Goal: Task Accomplishment & Management: Complete application form

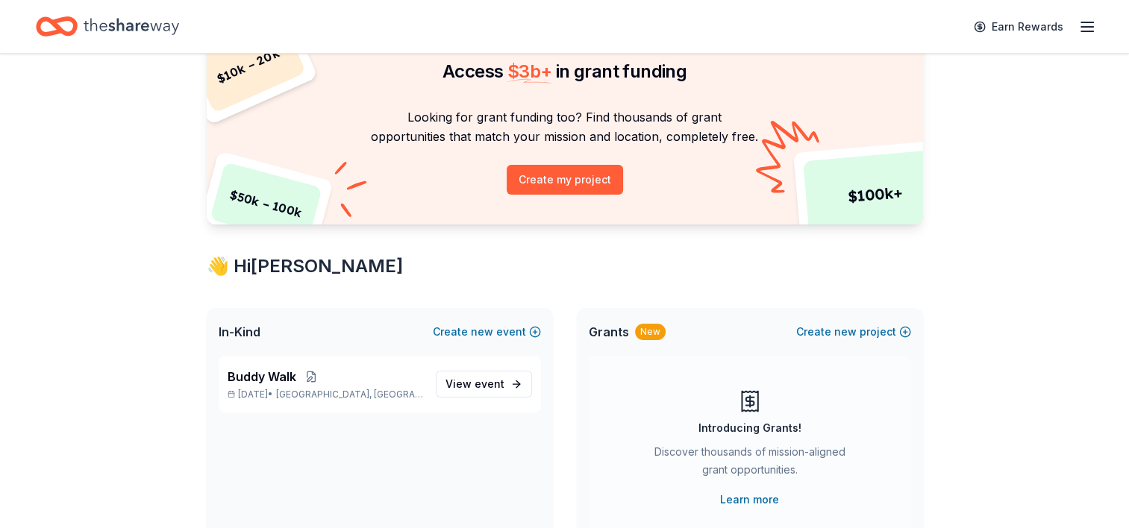
scroll to position [149, 0]
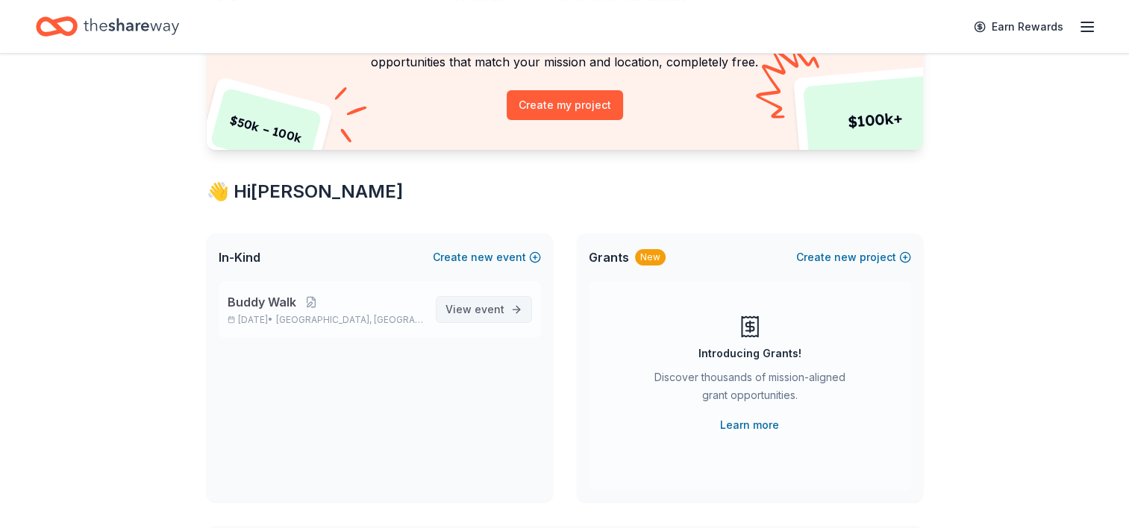
click at [463, 307] on span "View event" at bounding box center [474, 310] width 59 height 18
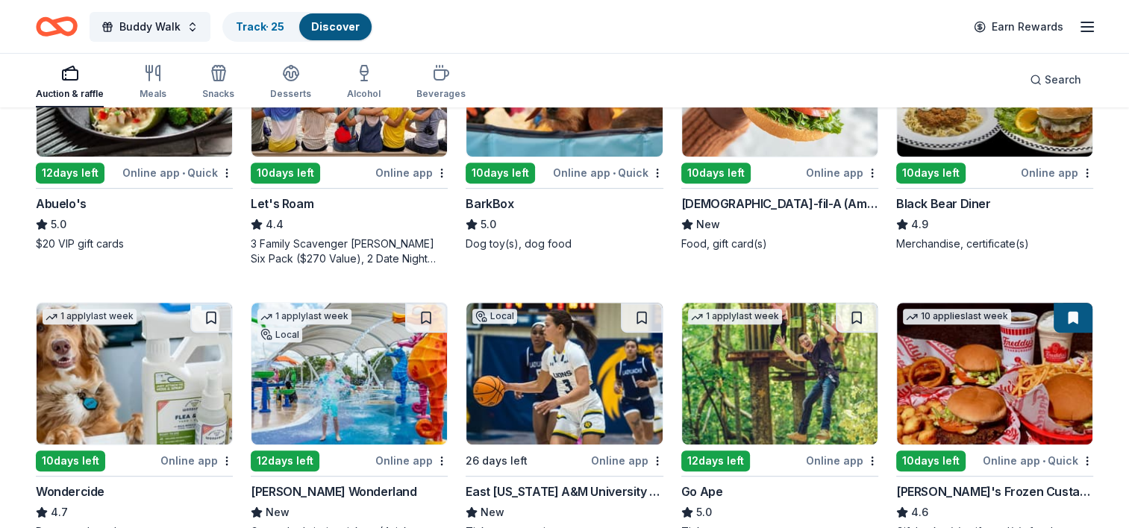
scroll to position [448, 0]
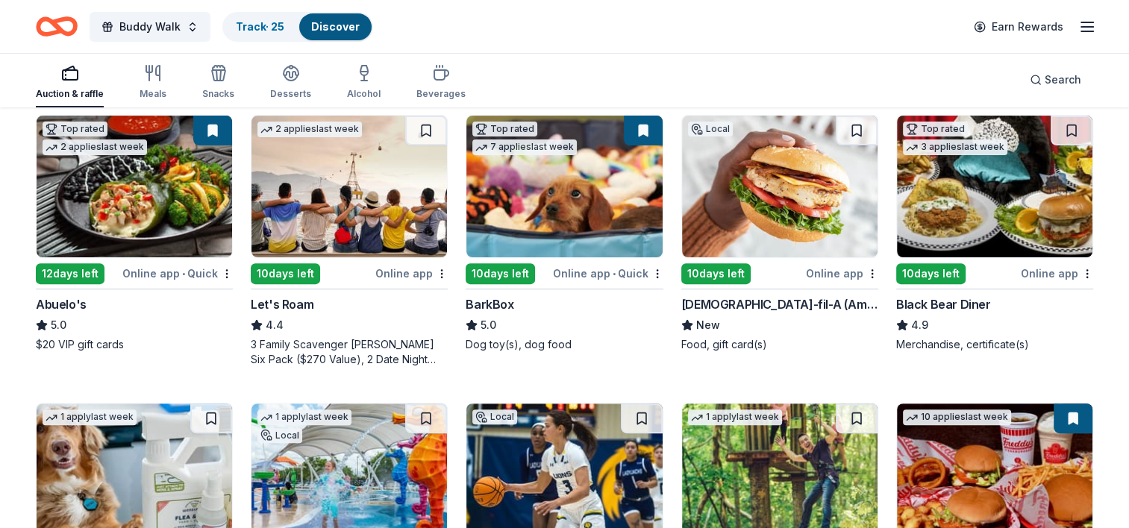
click at [703, 303] on div "Chick-fil-A (Amarillo)" at bounding box center [779, 304] width 197 height 18
click at [147, 194] on img at bounding box center [134, 187] width 195 height 142
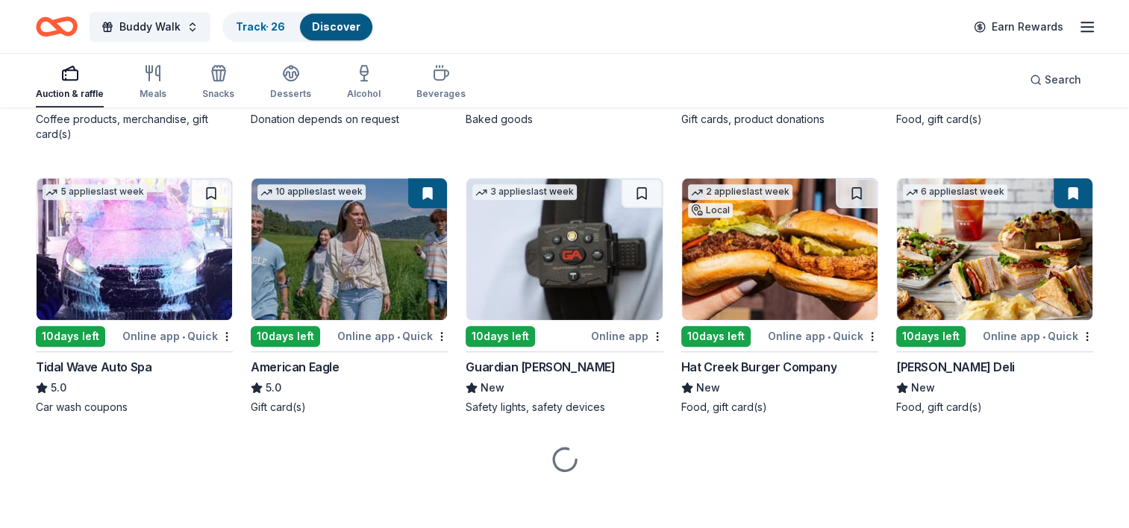
scroll to position [1541, 0]
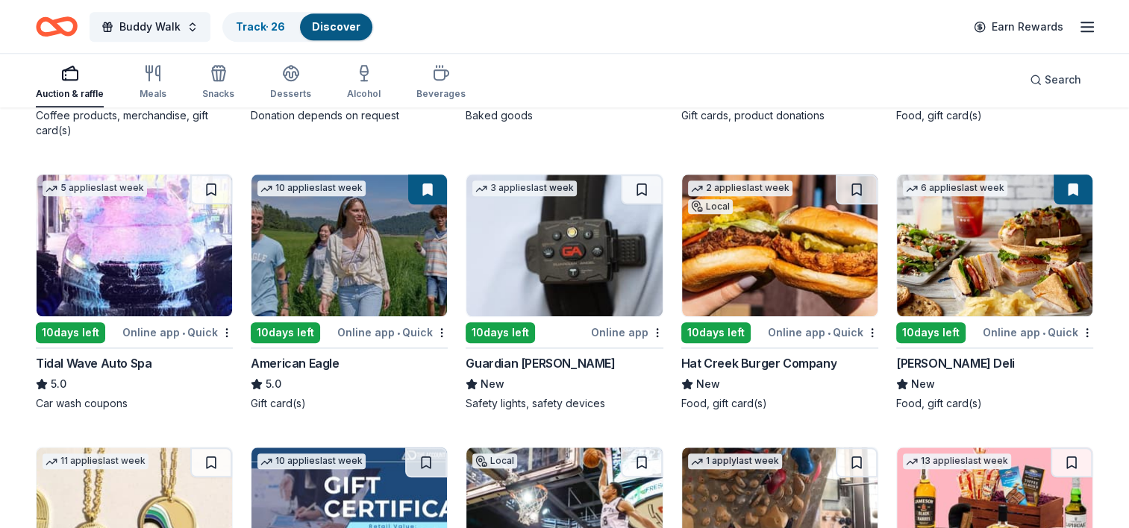
click at [412, 227] on img at bounding box center [348, 246] width 195 height 142
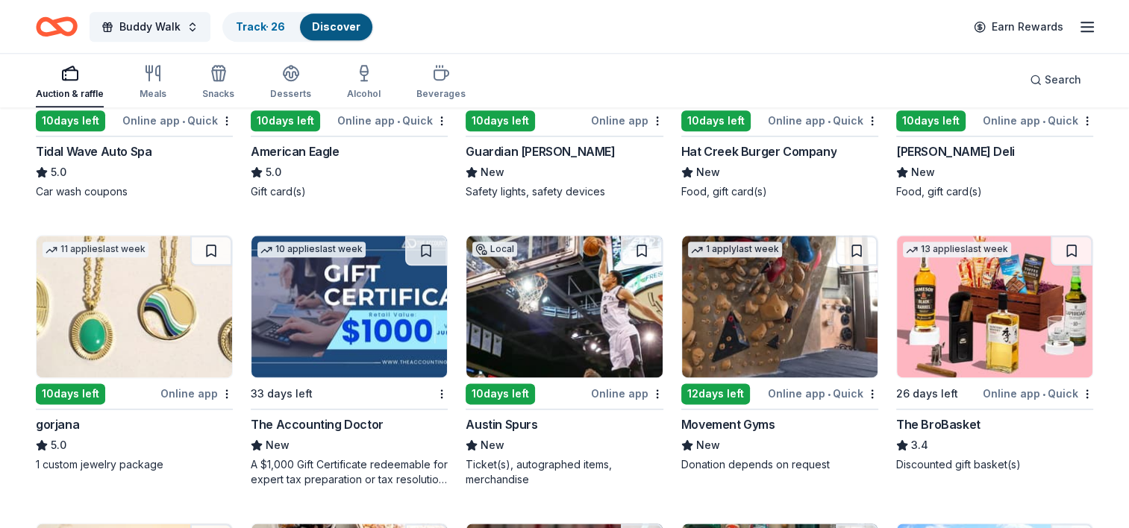
scroll to position [1765, 0]
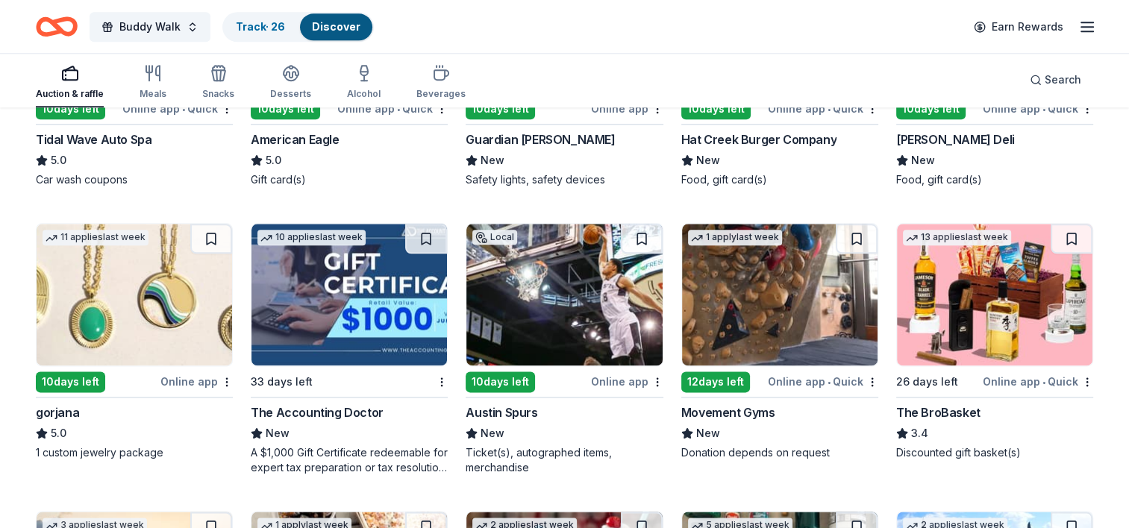
click at [952, 281] on img at bounding box center [994, 295] width 195 height 142
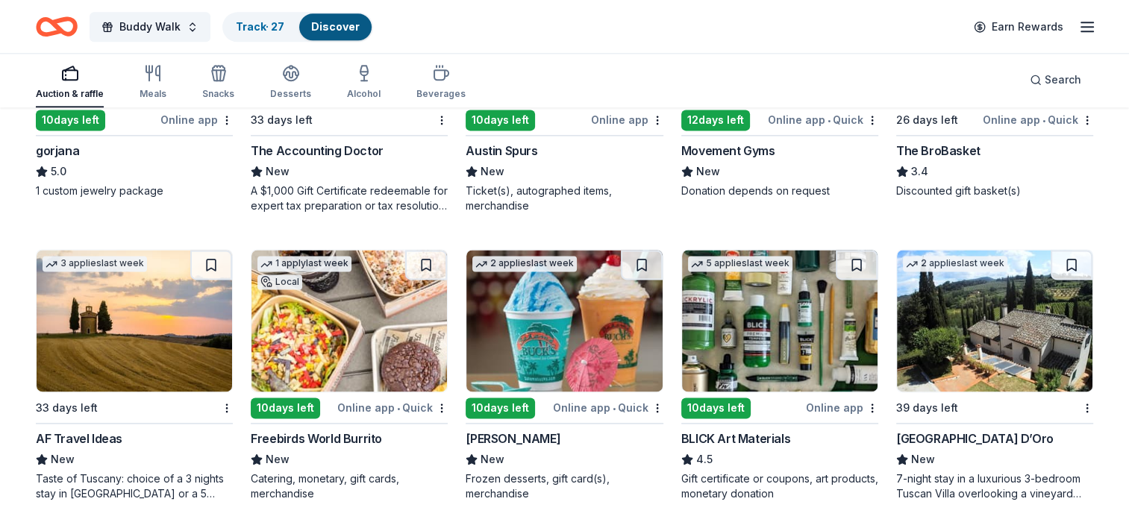
scroll to position [2063, 0]
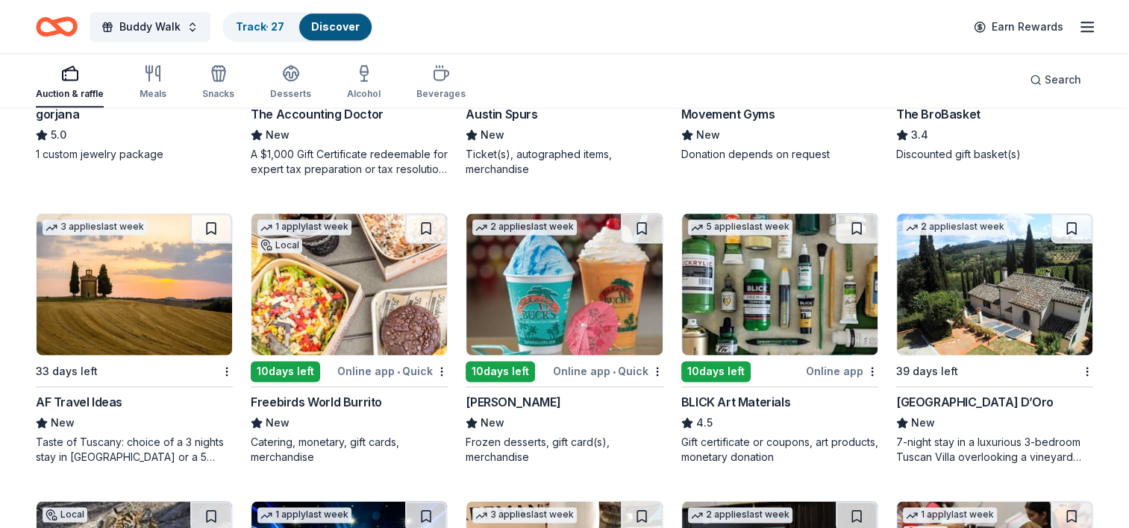
click at [491, 364] on div "10 days left" at bounding box center [500, 371] width 69 height 21
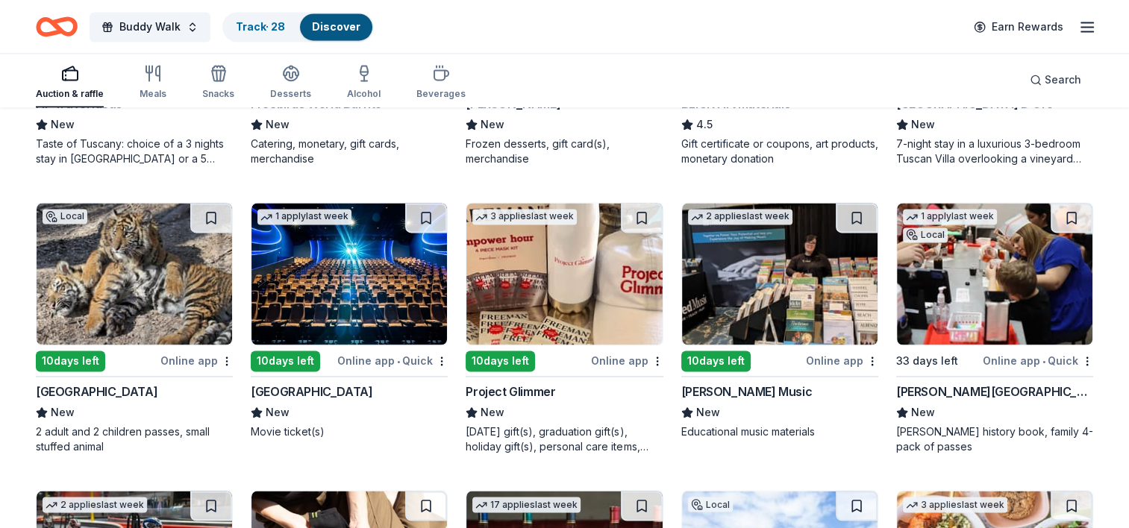
scroll to position [2436, 0]
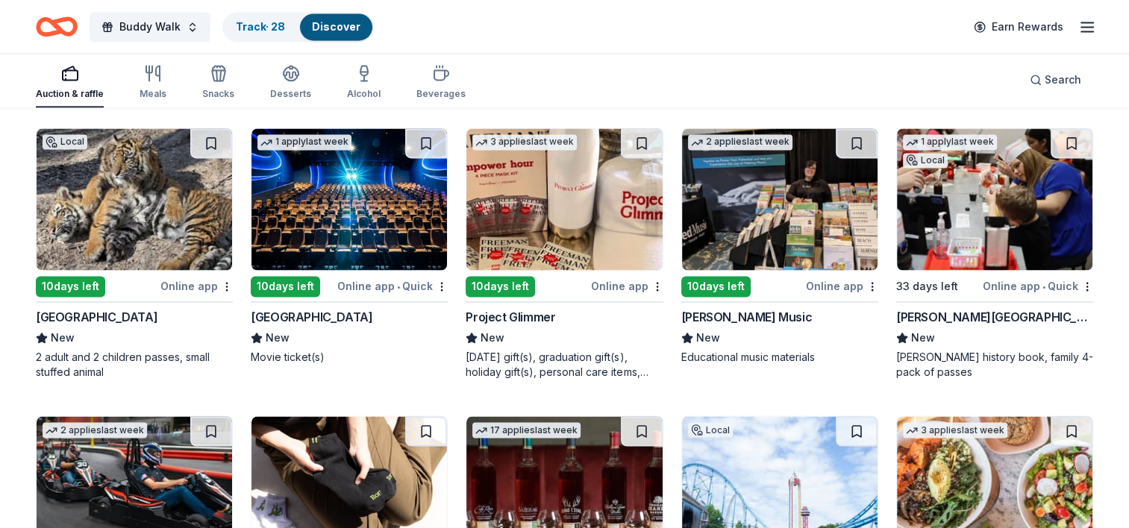
click at [516, 285] on div "10 days left" at bounding box center [500, 286] width 69 height 21
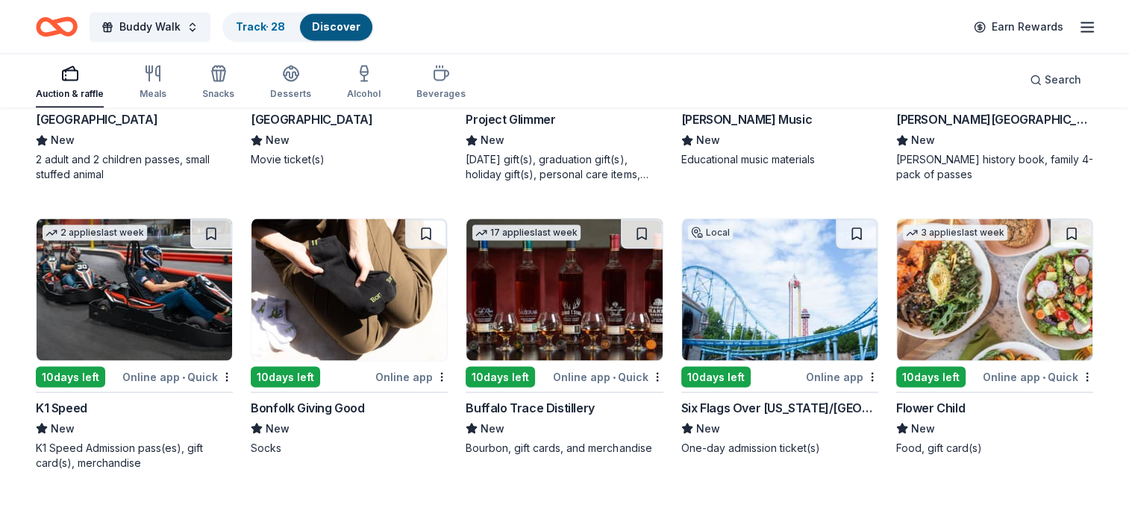
scroll to position [2660, 0]
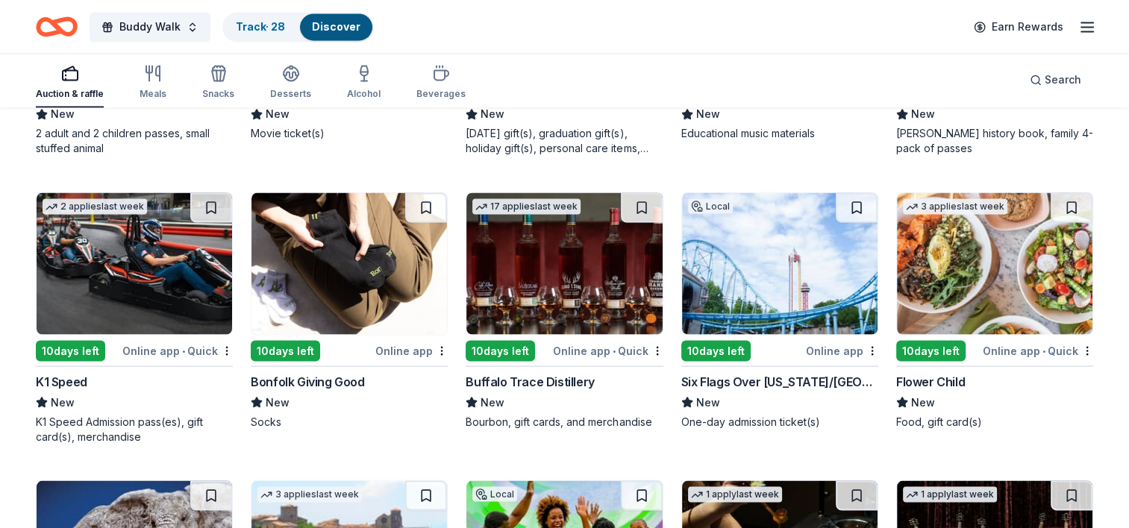
click at [741, 275] on img at bounding box center [779, 263] width 195 height 142
click at [863, 200] on button at bounding box center [857, 207] width 42 height 30
click at [754, 252] on img at bounding box center [779, 263] width 195 height 142
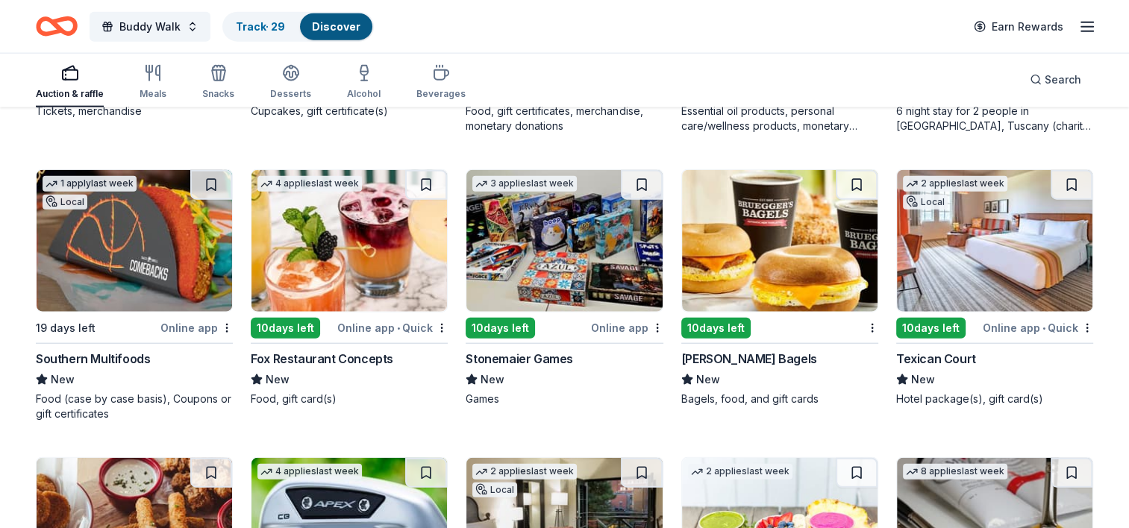
scroll to position [3555, 0]
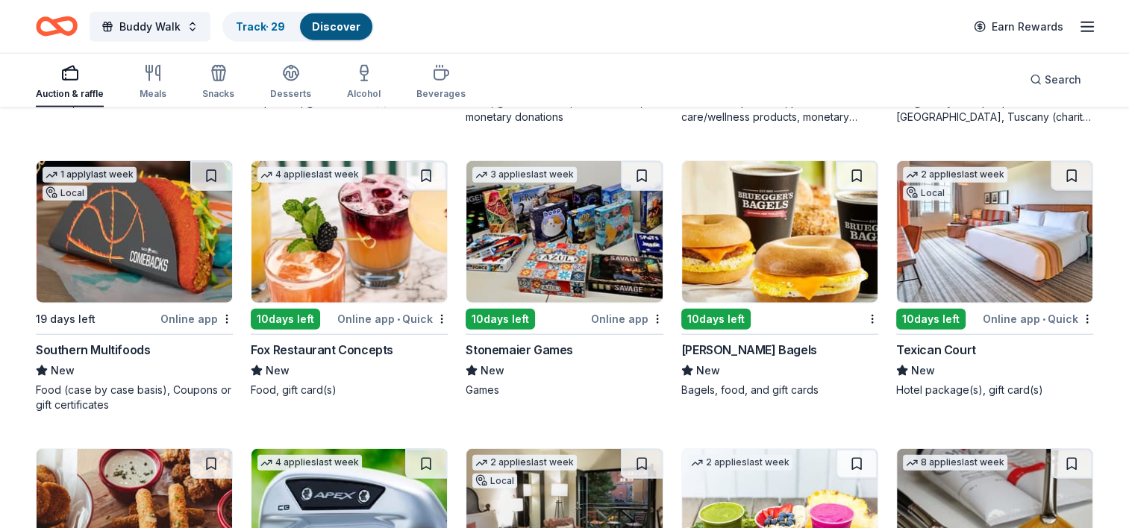
click at [543, 267] on img at bounding box center [563, 232] width 195 height 142
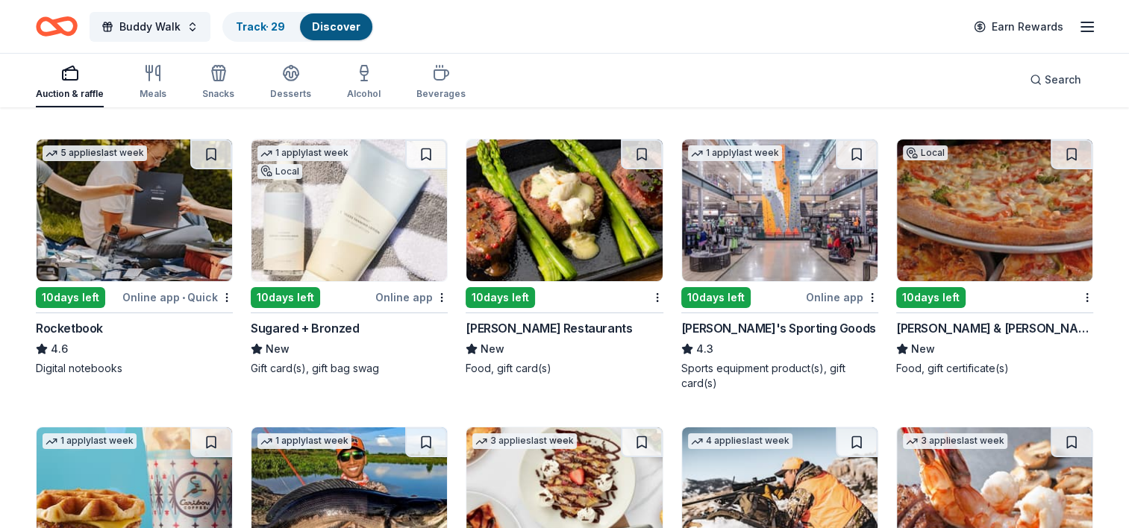
scroll to position [5315, 0]
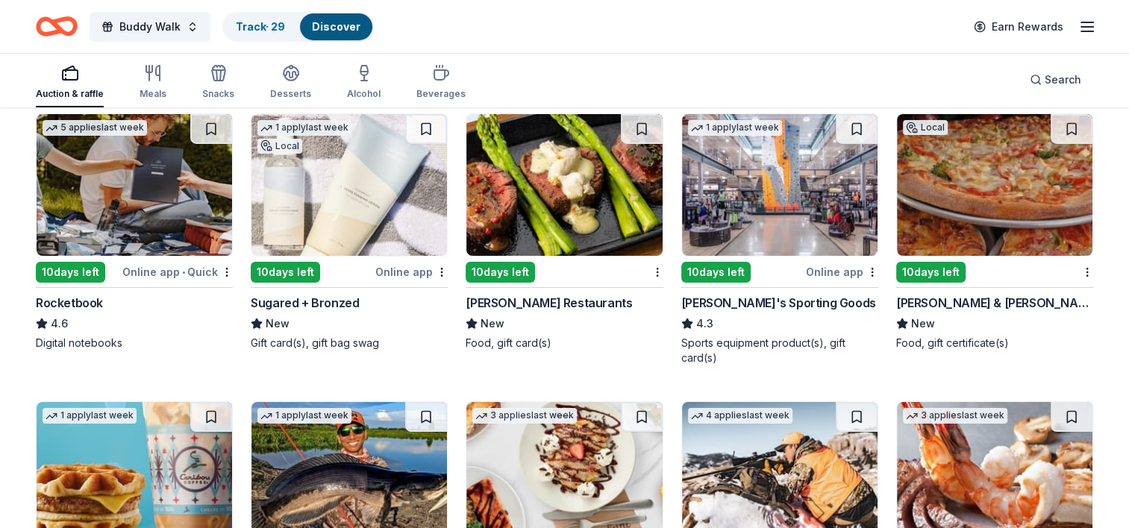
click at [742, 215] on img at bounding box center [779, 185] width 195 height 142
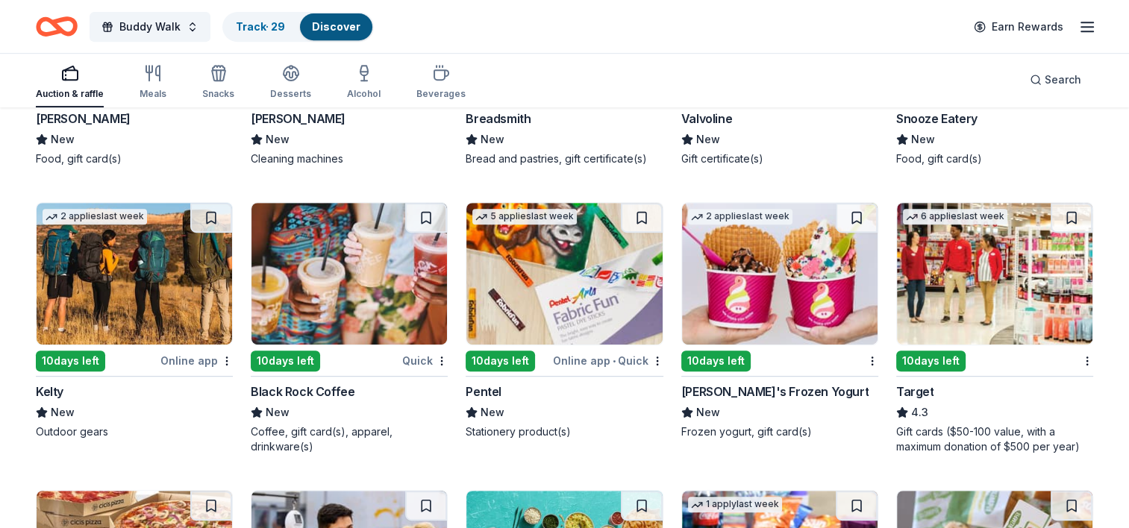
scroll to position [6360, 0]
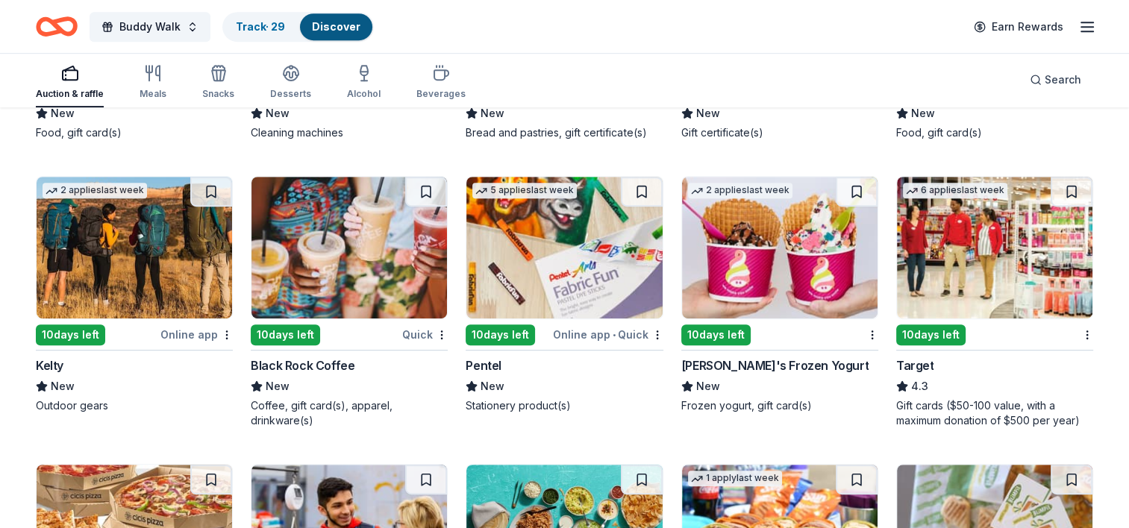
click at [1072, 181] on button at bounding box center [1072, 192] width 42 height 30
click at [943, 248] on img at bounding box center [994, 248] width 195 height 142
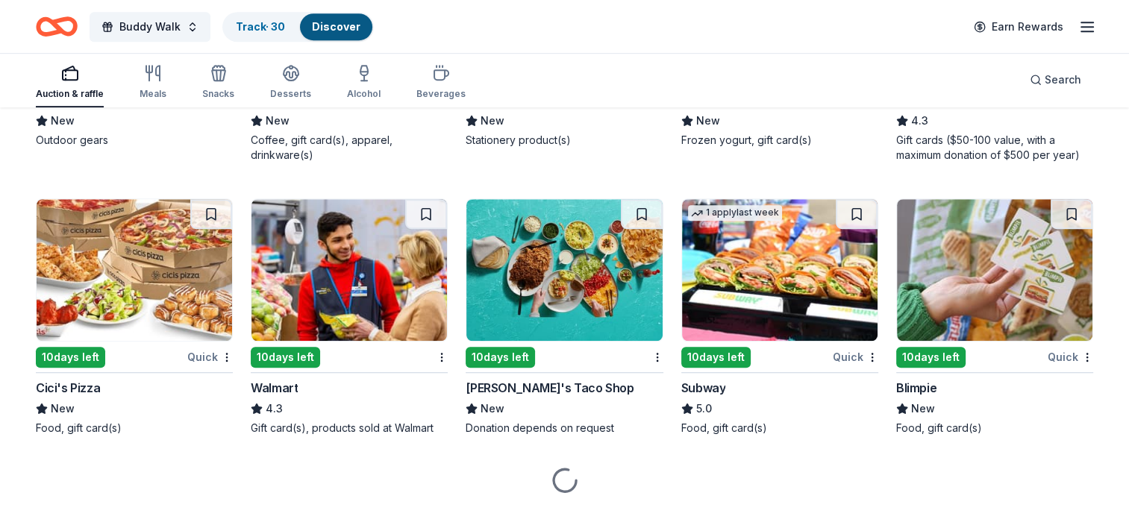
scroll to position [6648, 0]
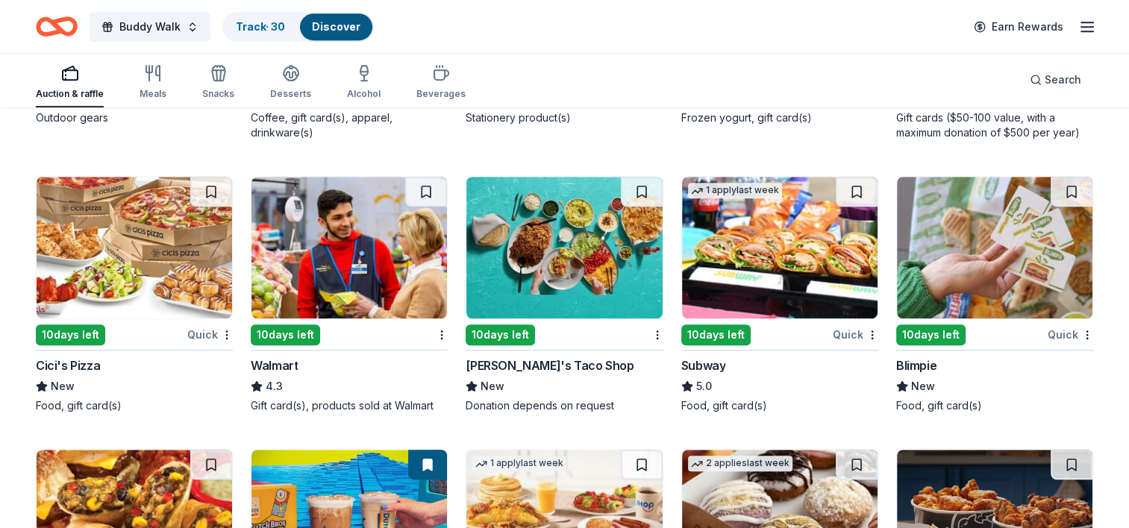
click at [172, 248] on img at bounding box center [134, 248] width 195 height 142
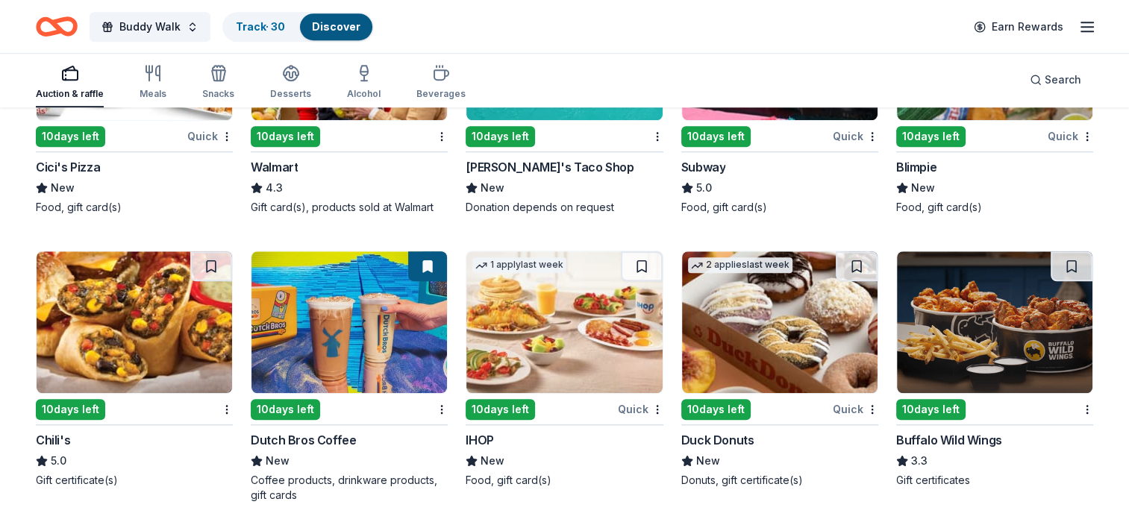
scroll to position [6872, 0]
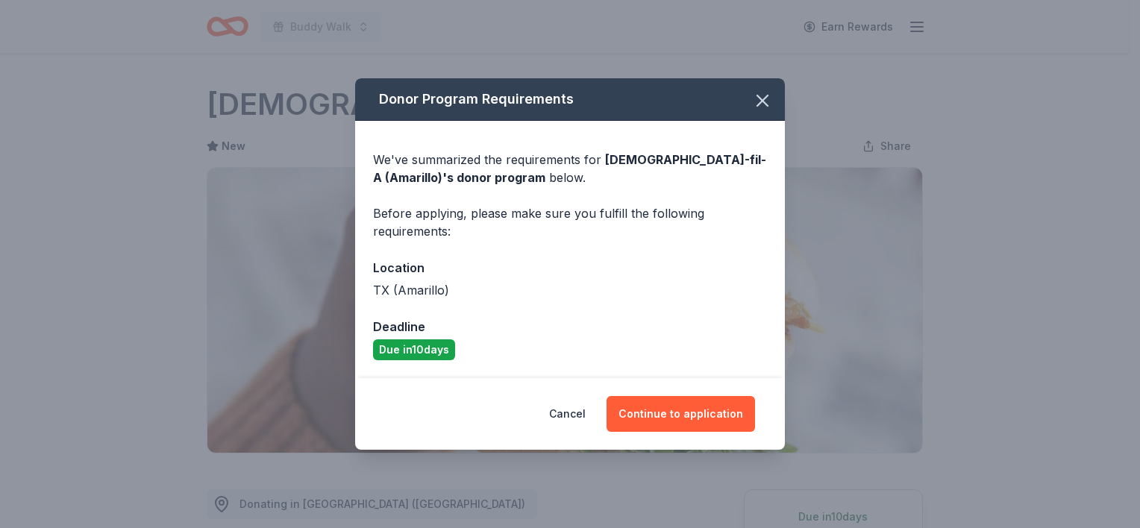
scroll to position [298, 0]
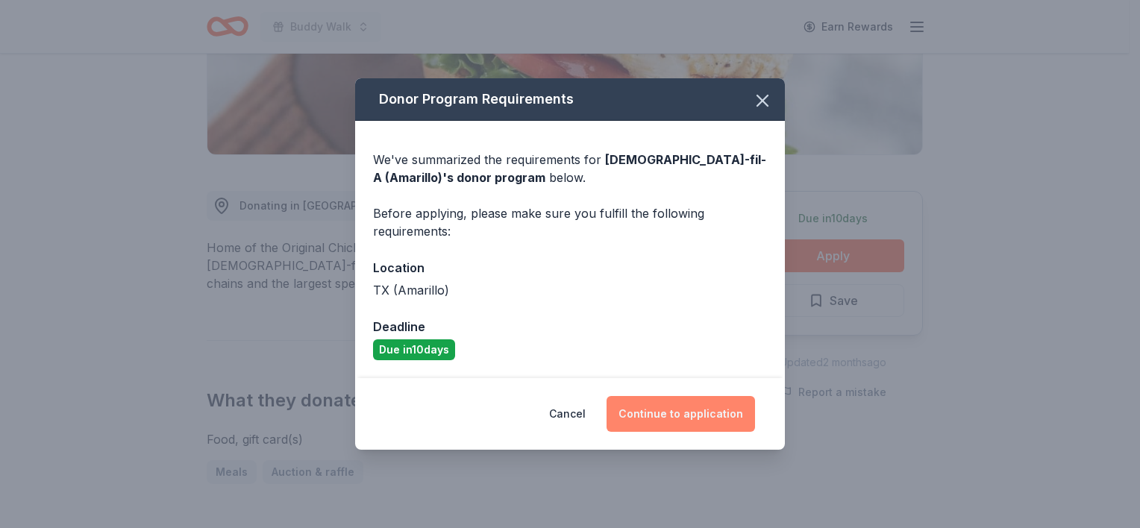
click at [698, 409] on button "Continue to application" at bounding box center [681, 414] width 148 height 36
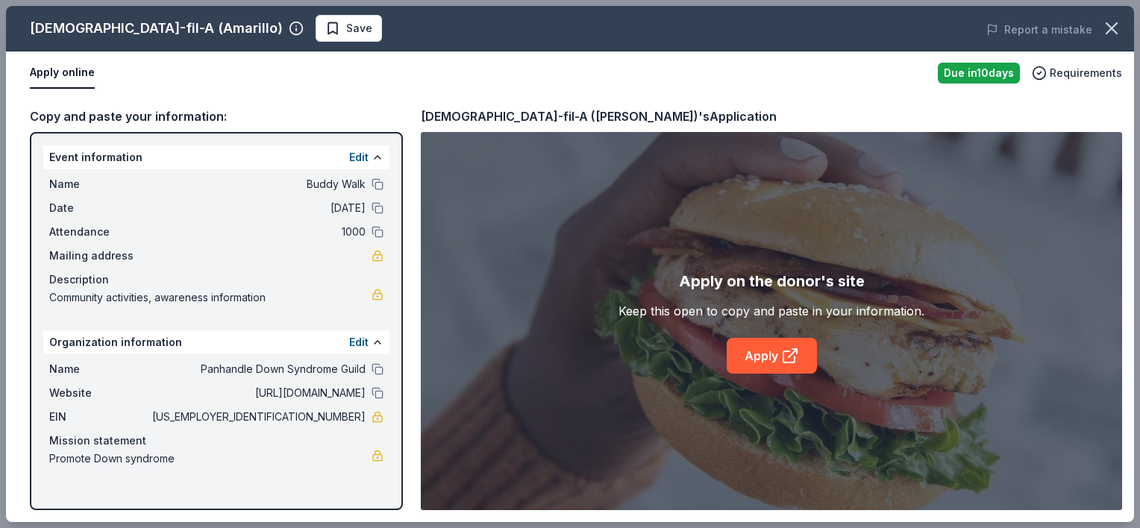
click at [79, 72] on button "Apply online" at bounding box center [62, 72] width 65 height 31
click at [325, 28] on span "Save" at bounding box center [348, 28] width 47 height 18
click at [84, 75] on button "Apply online" at bounding box center [62, 72] width 65 height 31
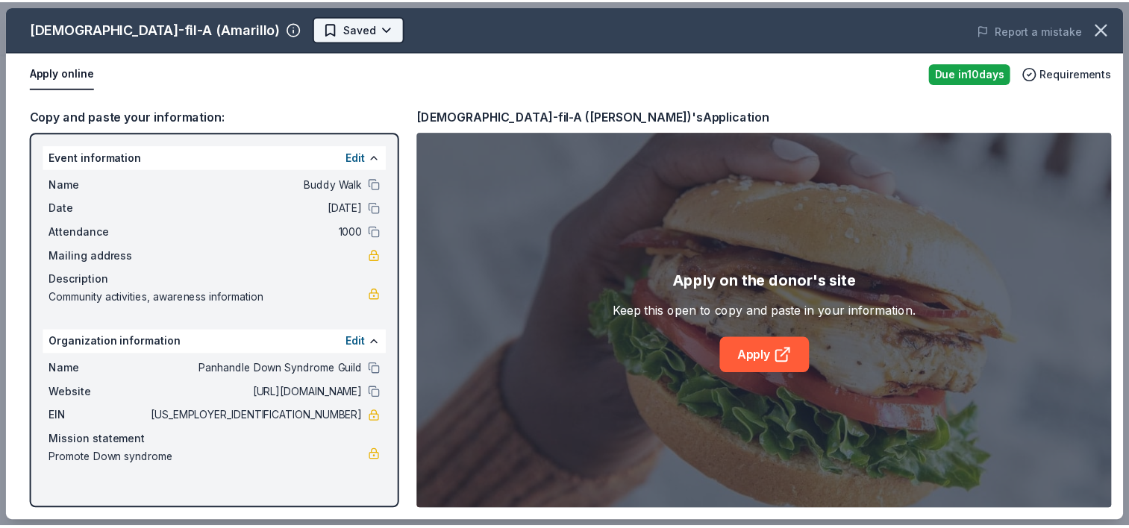
scroll to position [0, 0]
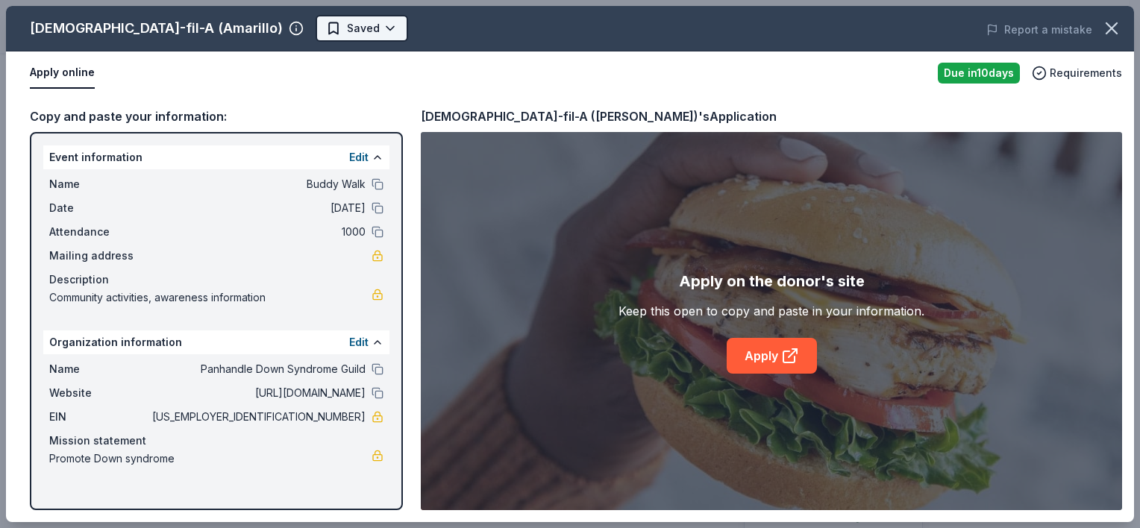
click at [275, 26] on body "Buddy Walk Earn Rewards Due in 10 days Share Chick-fil-A (Amarillo) New Share D…" at bounding box center [564, 264] width 1129 height 528
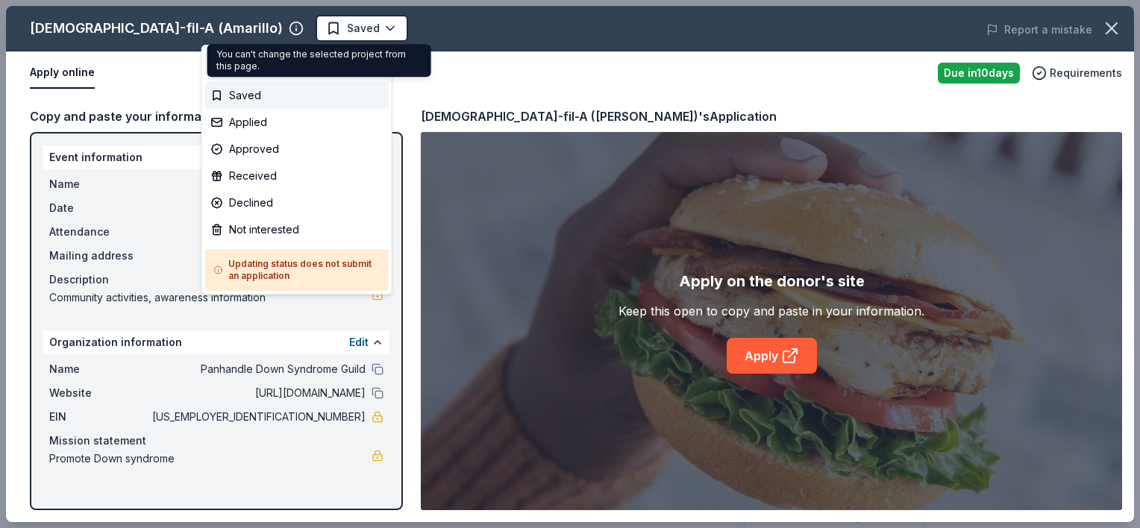
click at [269, 24] on body "Buddy Walk Saved Apply Due in 10 days Share Chick-fil-A (Amarillo) New Share Do…" at bounding box center [564, 264] width 1129 height 528
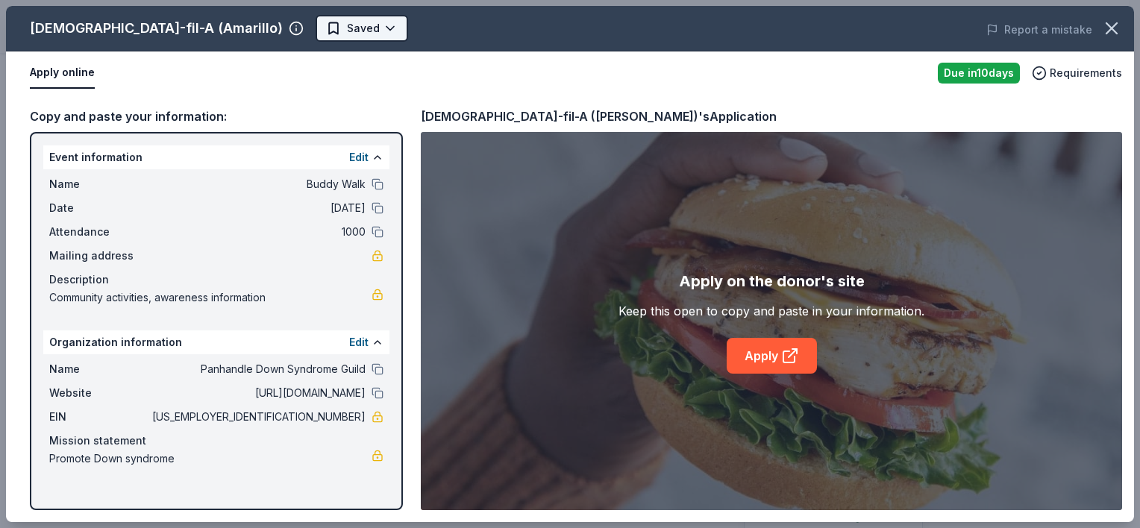
click at [270, 30] on body "Buddy Walk Saved Apply Due in 10 days Share Chick-fil-A (Amarillo) New Share Do…" at bounding box center [564, 264] width 1129 height 528
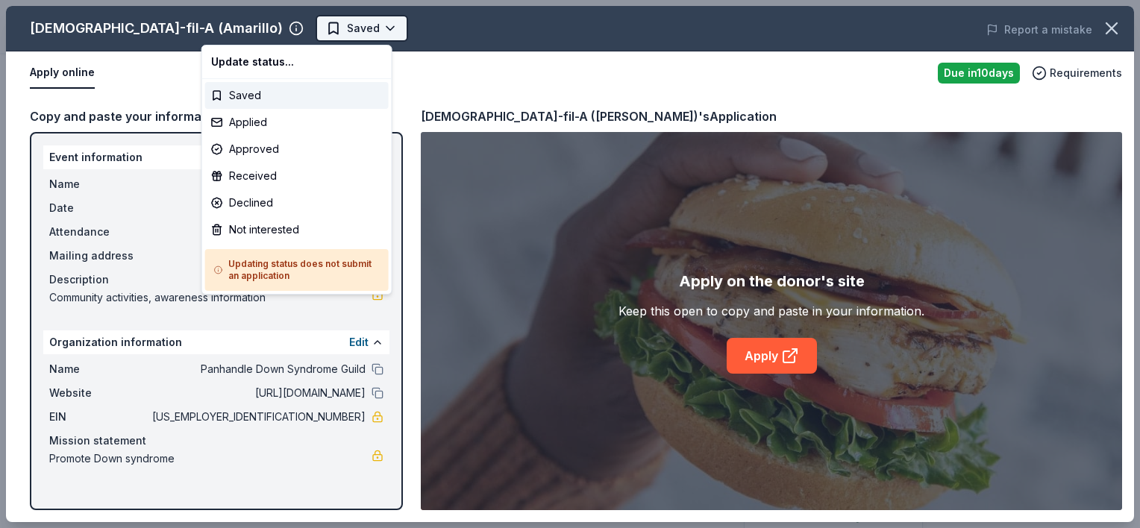
click at [270, 30] on body "Buddy Walk Saved Apply Due in 10 days Share Chick-fil-A (Amarillo) New Share Do…" at bounding box center [564, 264] width 1129 height 528
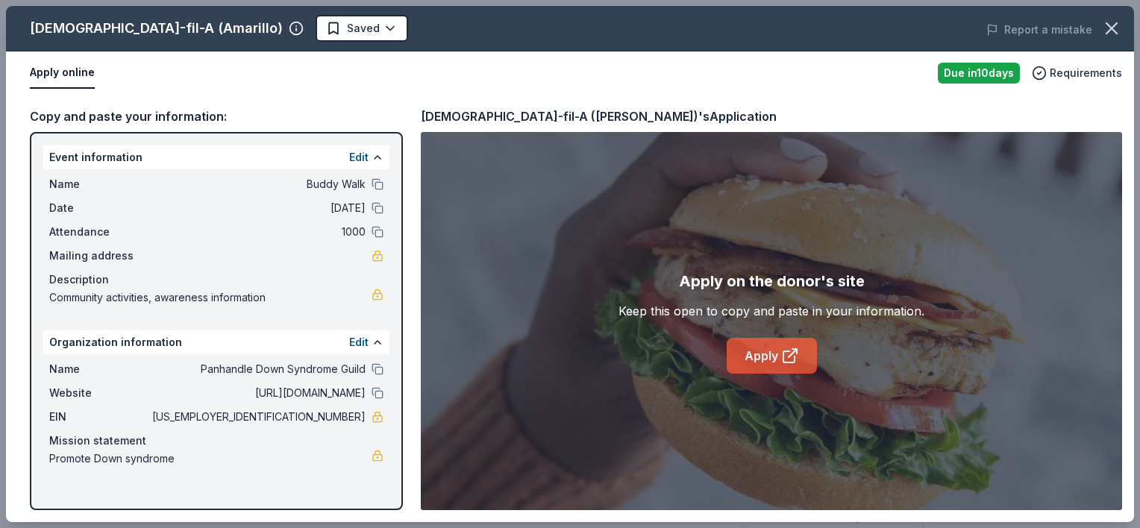
click at [779, 351] on link "Apply" at bounding box center [772, 356] width 90 height 36
click at [272, 30] on body "Buddy Walk Saved Apply Due in 10 days Share Chick-fil-A (Amarillo) New Share Do…" at bounding box center [564, 264] width 1129 height 528
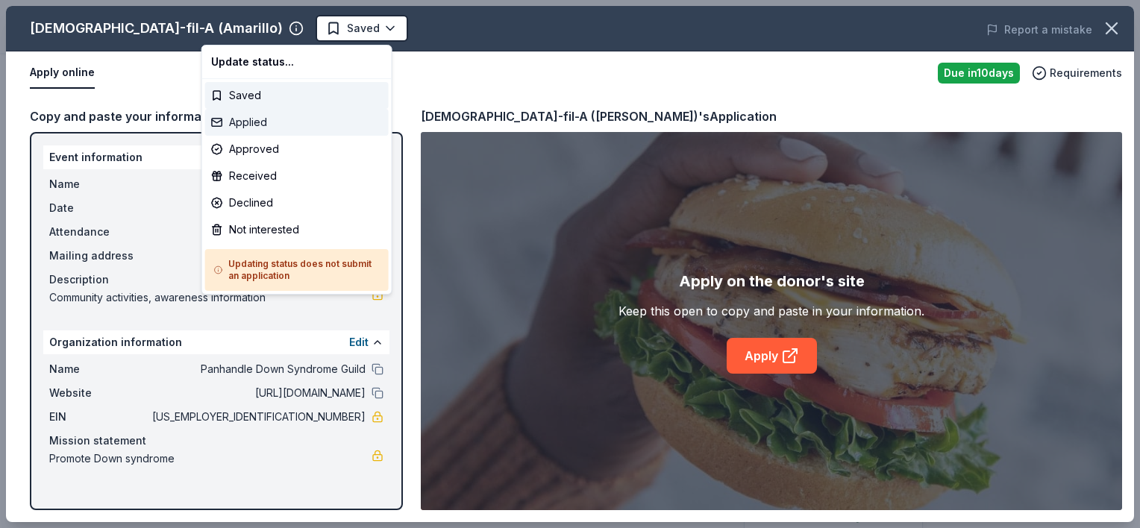
click at [239, 121] on div "Applied" at bounding box center [297, 122] width 184 height 27
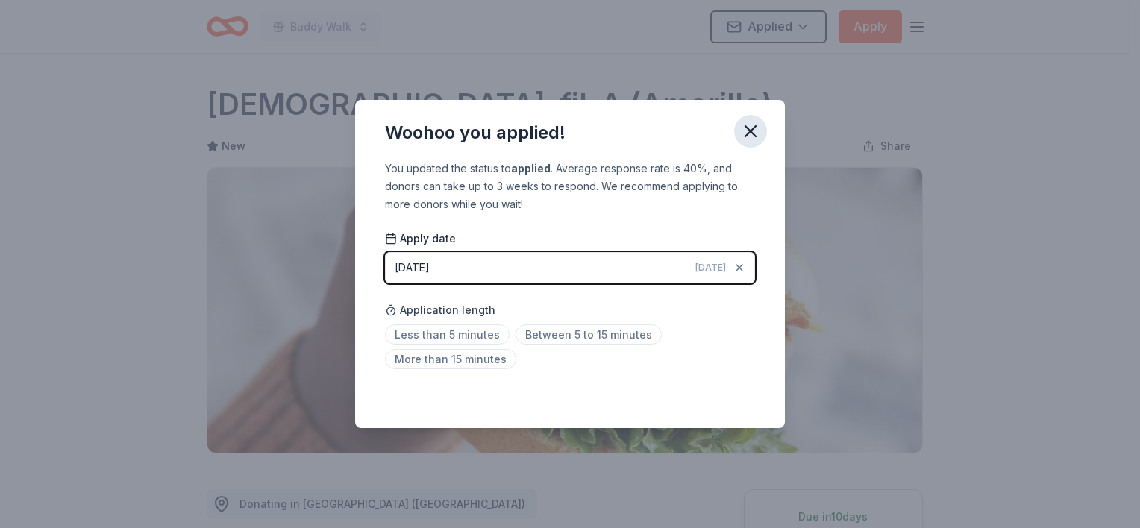
click at [749, 131] on icon "button" at bounding box center [750, 131] width 10 height 10
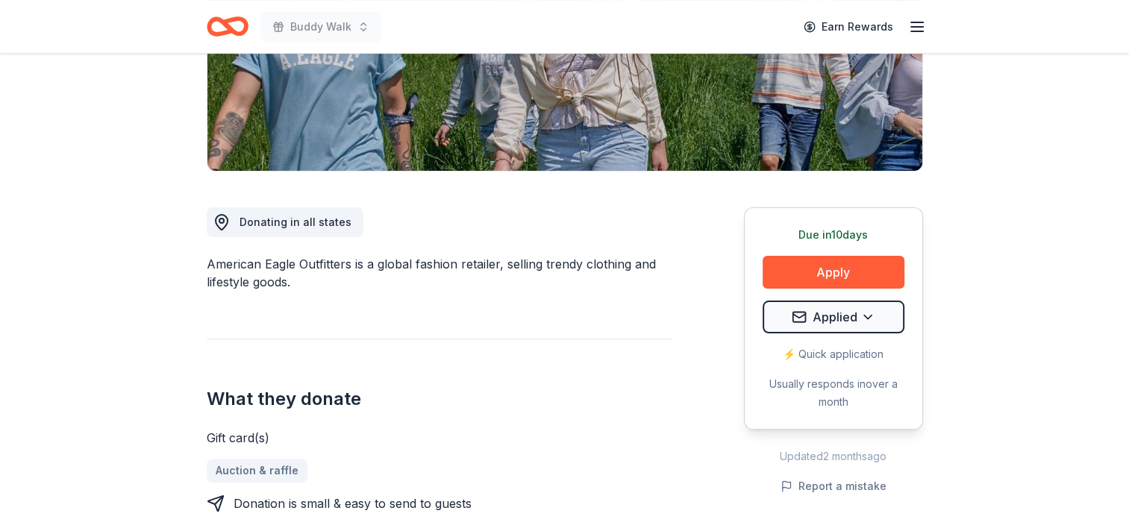
scroll to position [298, 0]
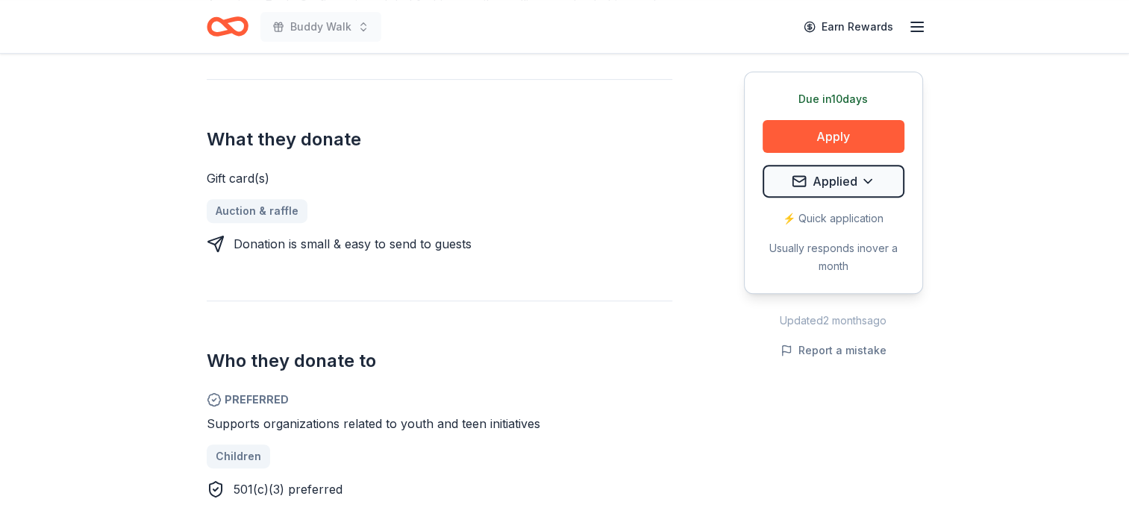
scroll to position [448, 0]
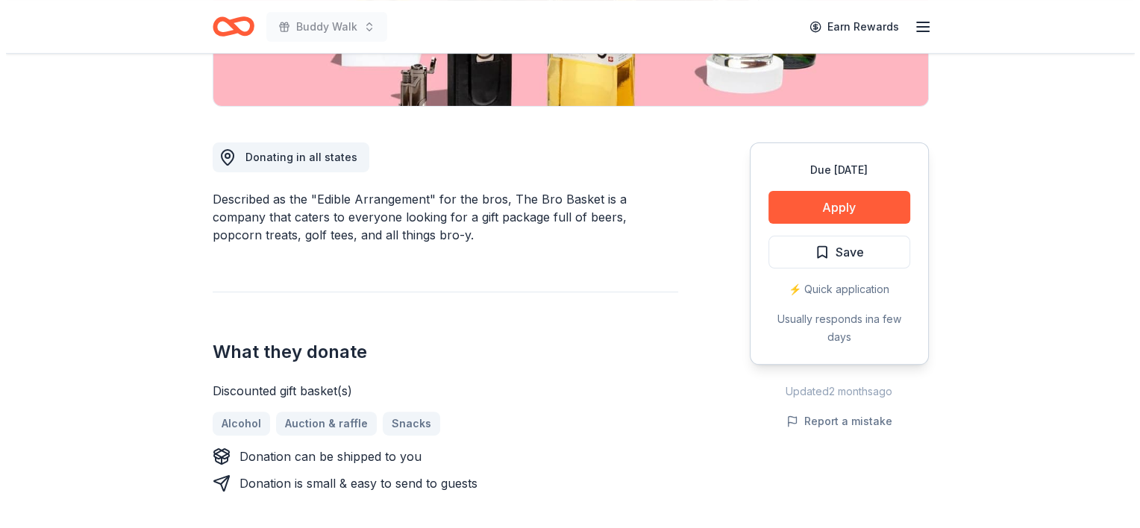
scroll to position [373, 0]
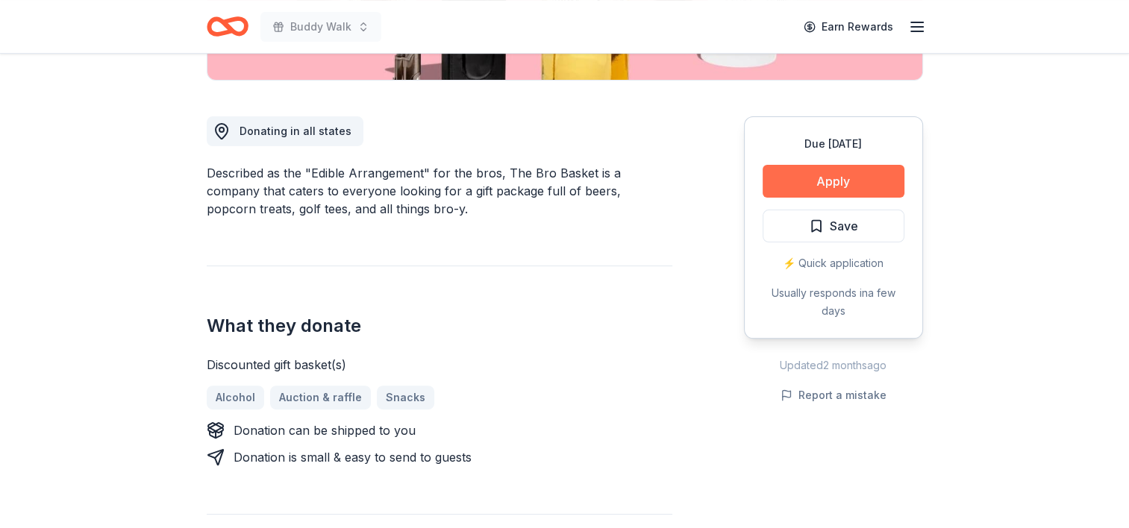
click at [839, 176] on button "Apply" at bounding box center [834, 181] width 142 height 33
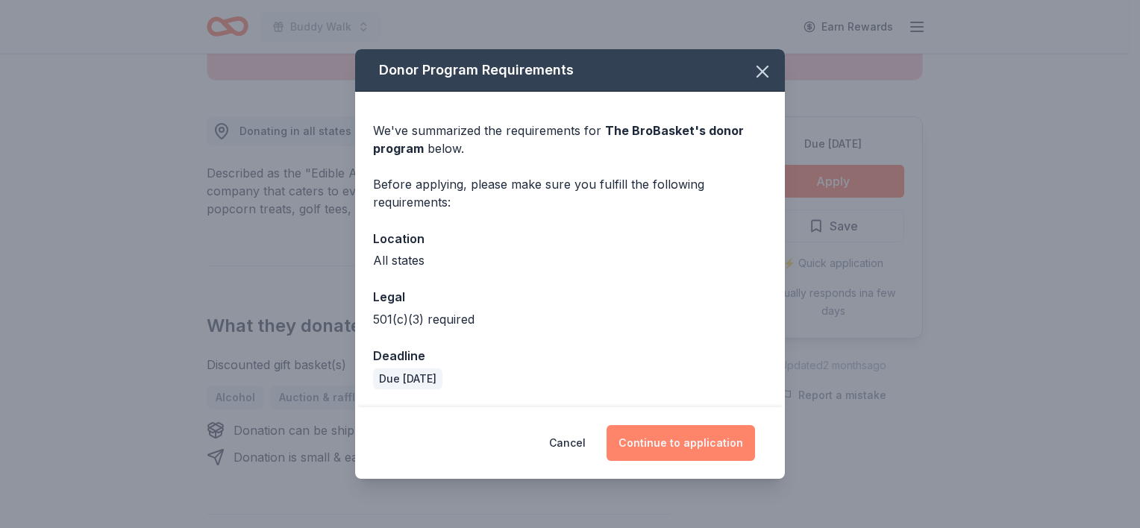
click at [695, 436] on button "Continue to application" at bounding box center [681, 443] width 148 height 36
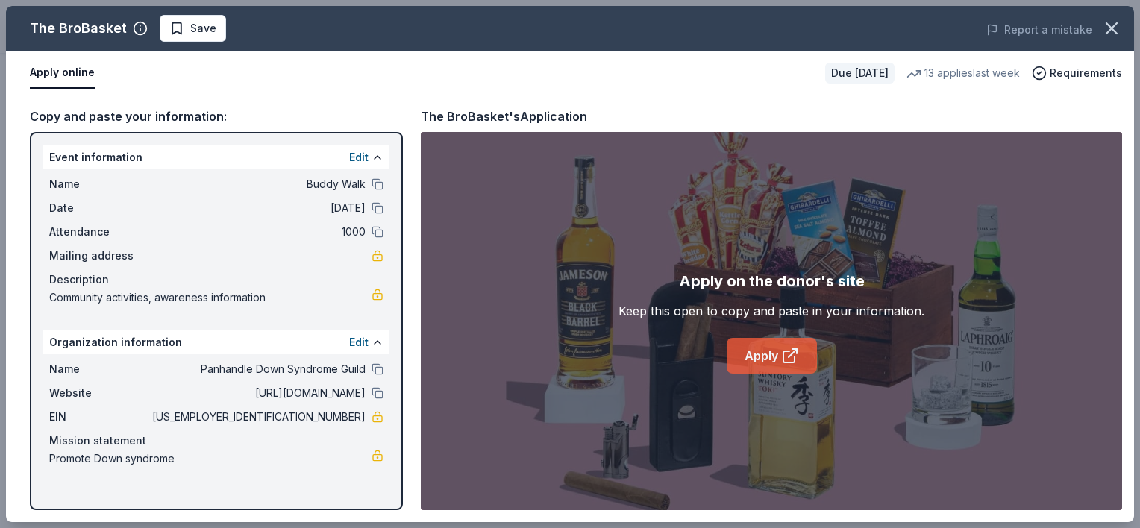
click at [779, 353] on link "Apply" at bounding box center [772, 356] width 90 height 36
click at [192, 27] on span "Save" at bounding box center [203, 28] width 26 height 18
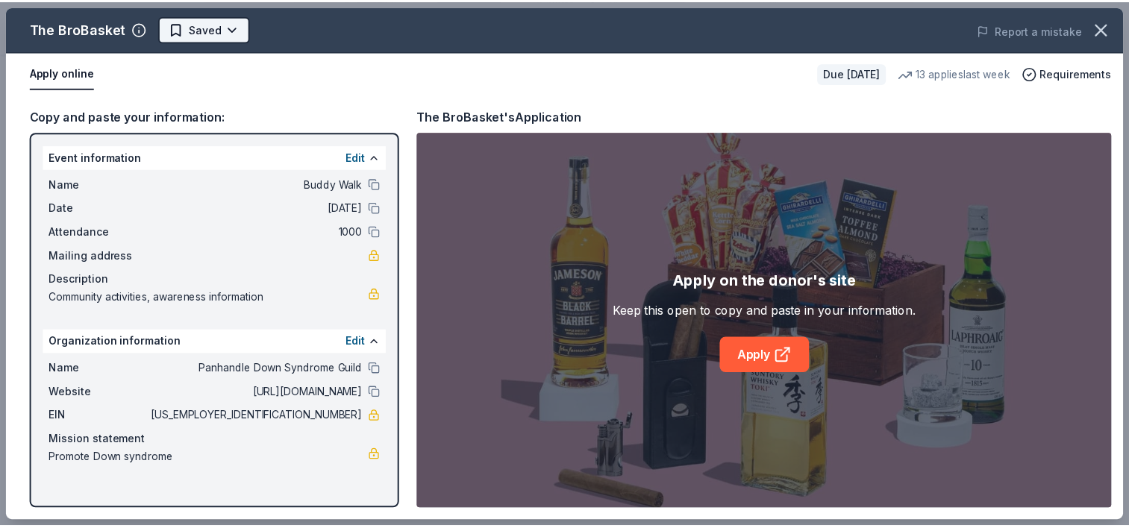
scroll to position [0, 0]
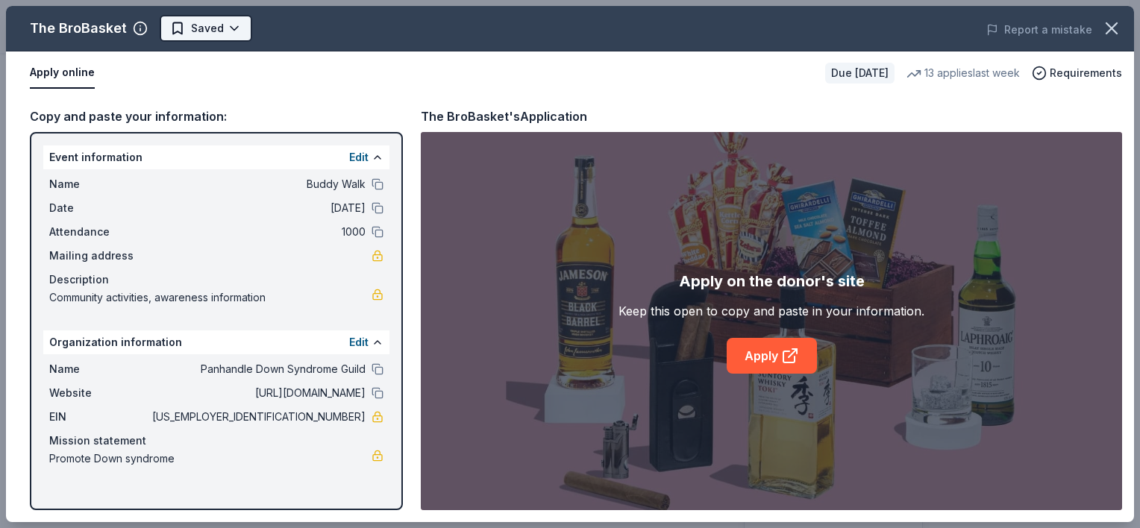
click at [228, 27] on html "Buddy Walk Earn Rewards Due in 26 days Share The BroBasket 3.4 • 19 reviews 13 …" at bounding box center [570, 264] width 1140 height 528
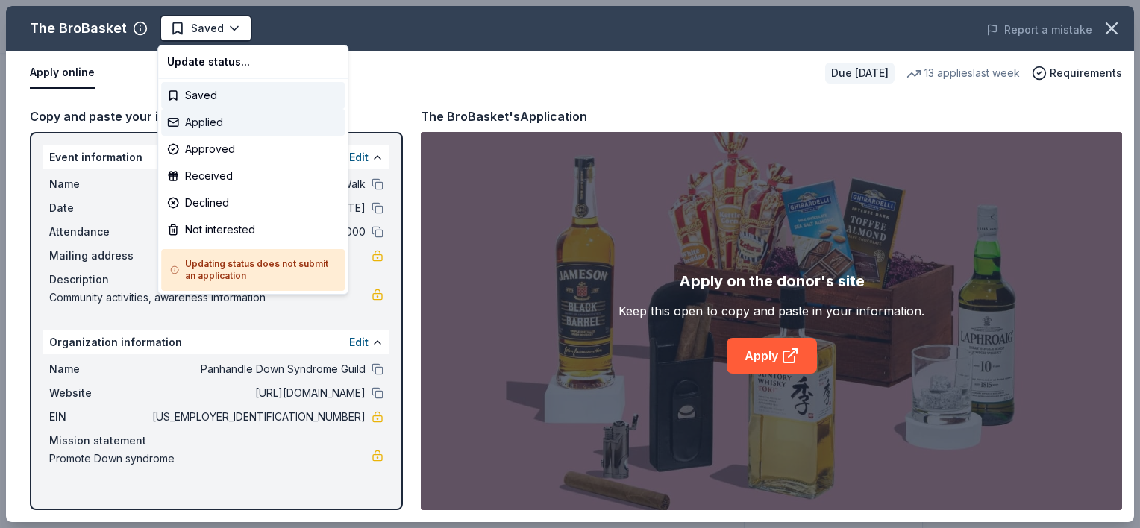
click at [207, 123] on div "Applied" at bounding box center [253, 122] width 184 height 27
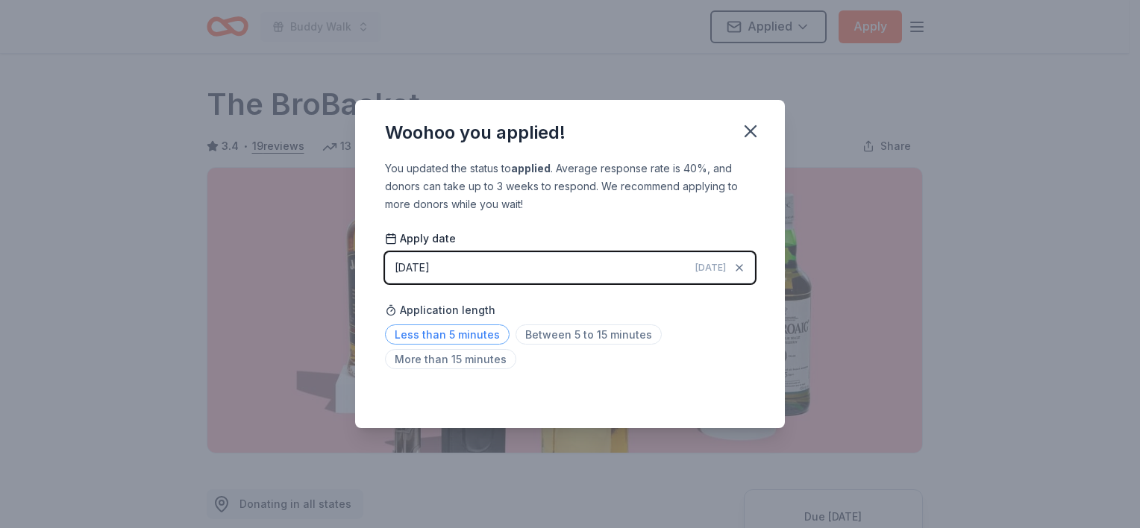
click at [449, 332] on span "Less than 5 minutes" at bounding box center [447, 335] width 125 height 20
click at [749, 134] on icon "button" at bounding box center [750, 131] width 21 height 21
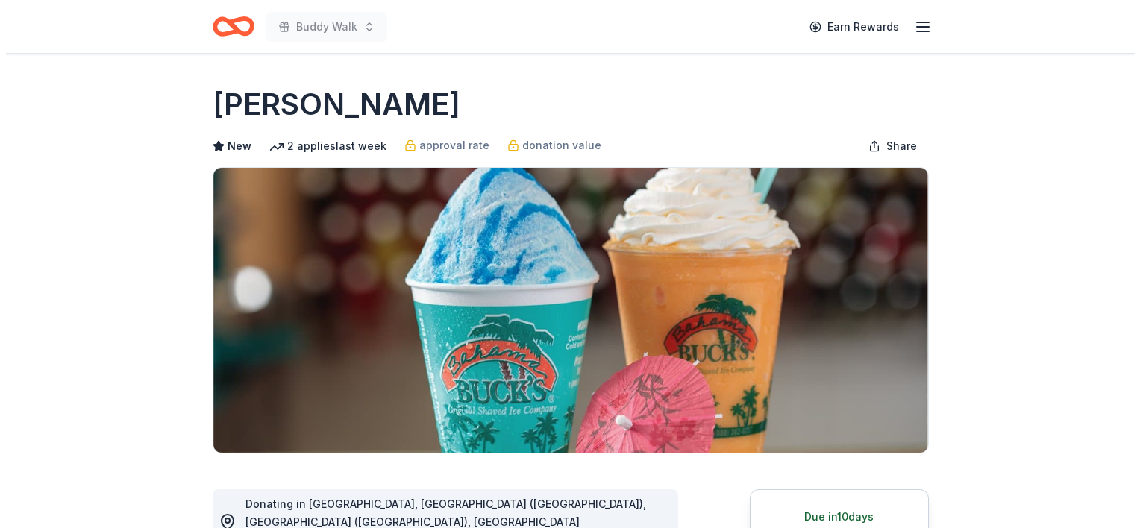
scroll to position [373, 0]
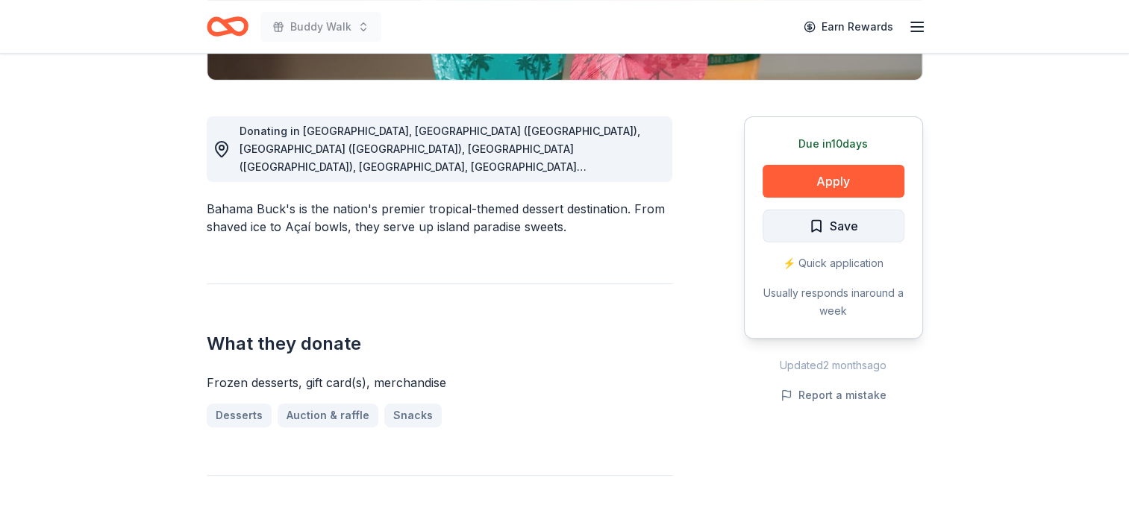
click at [813, 224] on span "Save" at bounding box center [833, 225] width 49 height 19
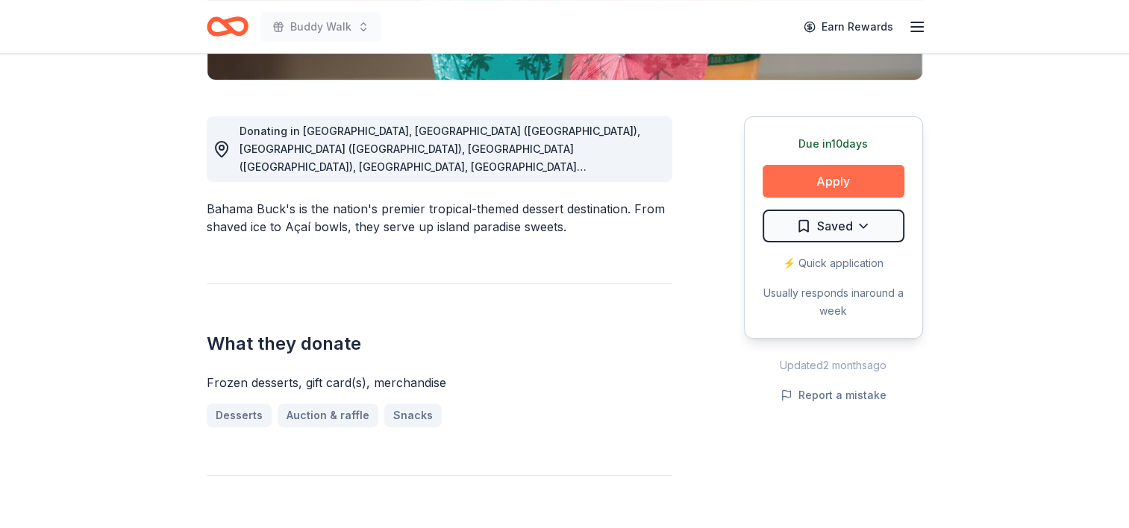
click at [839, 176] on button "Apply" at bounding box center [834, 181] width 142 height 33
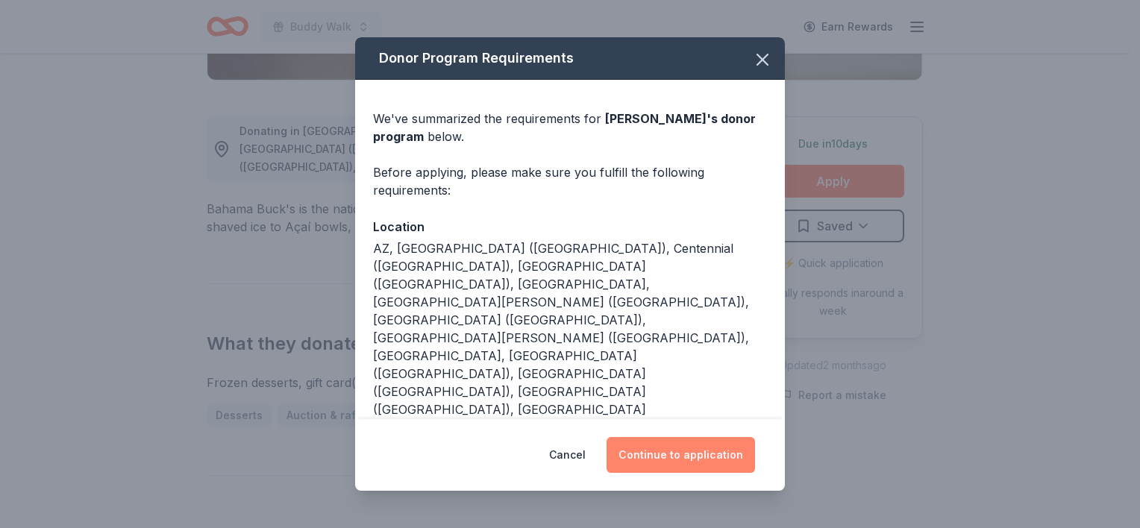
click at [687, 439] on button "Continue to application" at bounding box center [681, 455] width 148 height 36
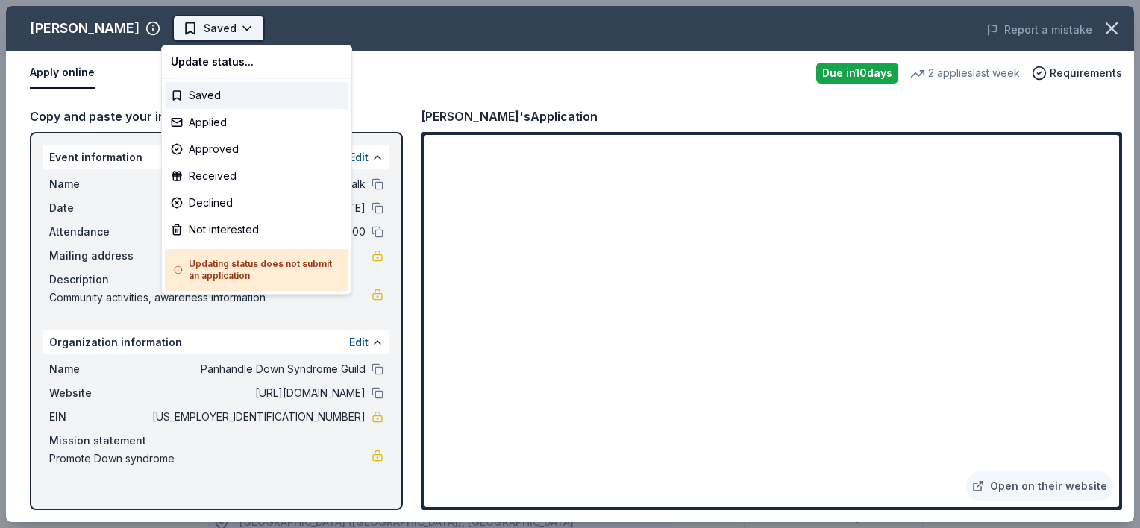
click at [237, 22] on html "Buddy Walk Saved Apply Due [DATE] Share Bahama Buck's New 2 applies last week a…" at bounding box center [570, 264] width 1140 height 528
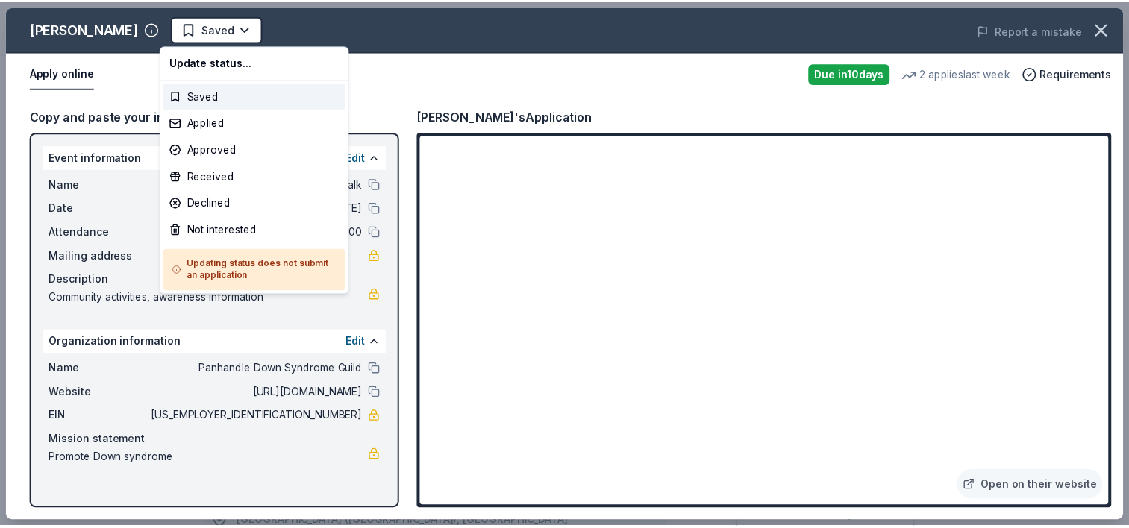
scroll to position [0, 0]
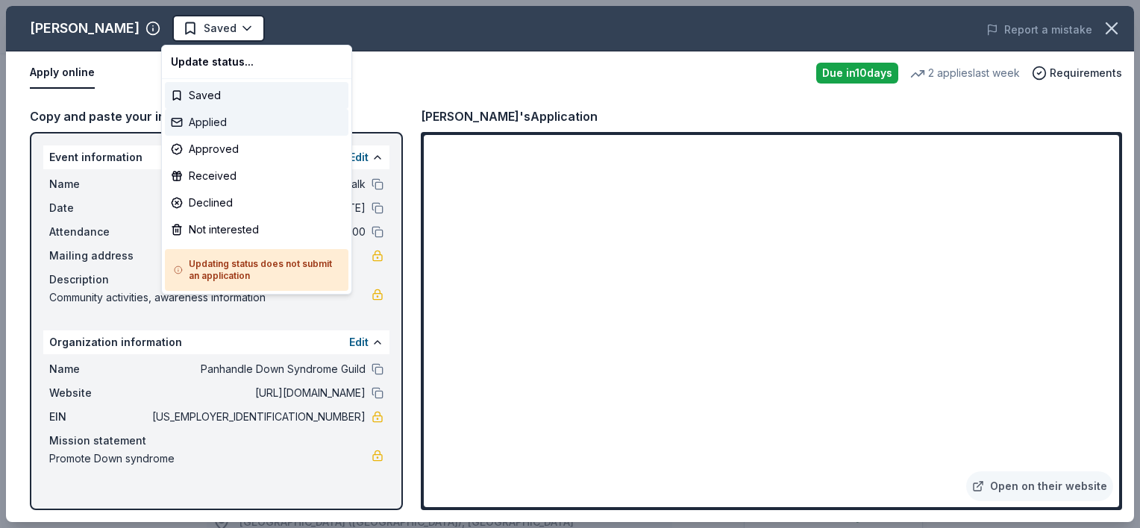
click at [222, 122] on div "Applied" at bounding box center [257, 122] width 184 height 27
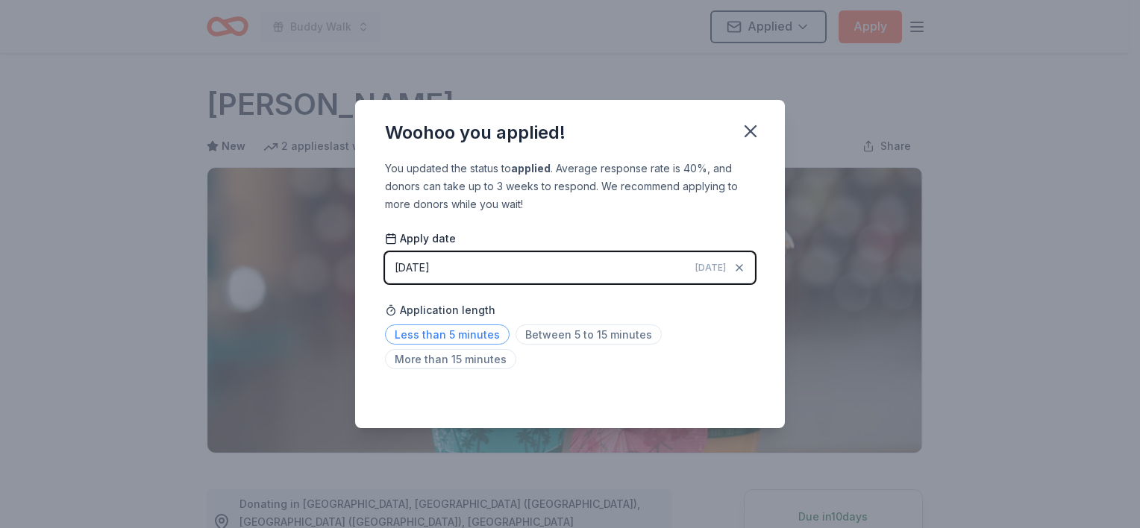
click at [460, 330] on span "Less than 5 minutes" at bounding box center [447, 335] width 125 height 20
click at [749, 131] on icon "button" at bounding box center [750, 131] width 10 height 10
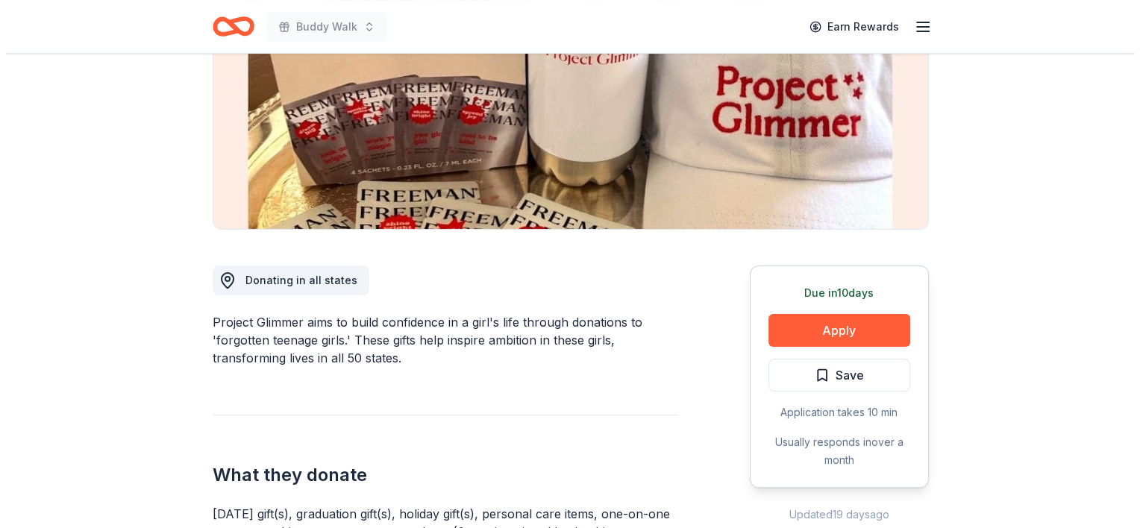
scroll to position [298, 0]
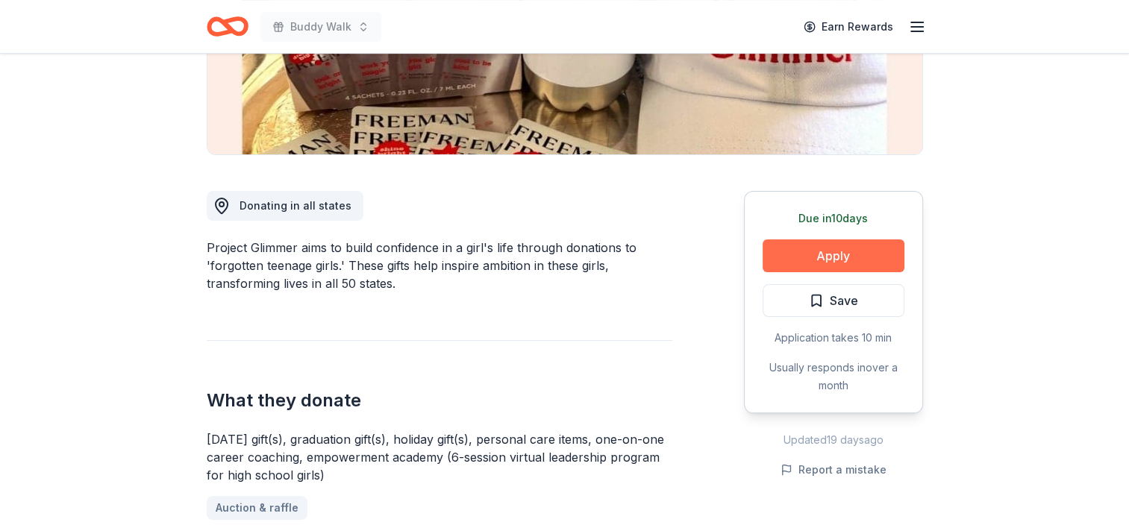
click at [815, 257] on button "Apply" at bounding box center [834, 256] width 142 height 33
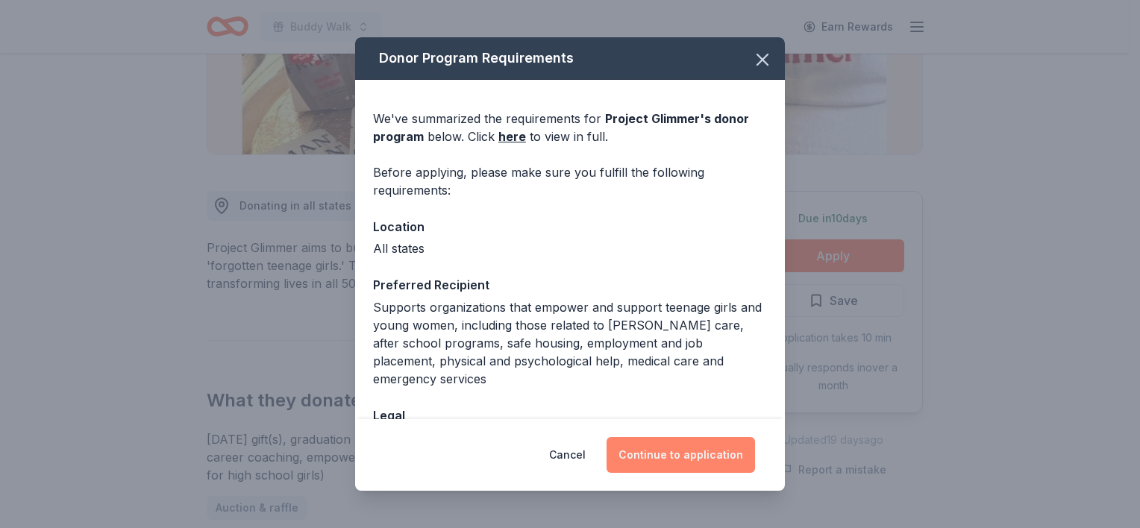
click at [683, 456] on button "Continue to application" at bounding box center [681, 455] width 148 height 36
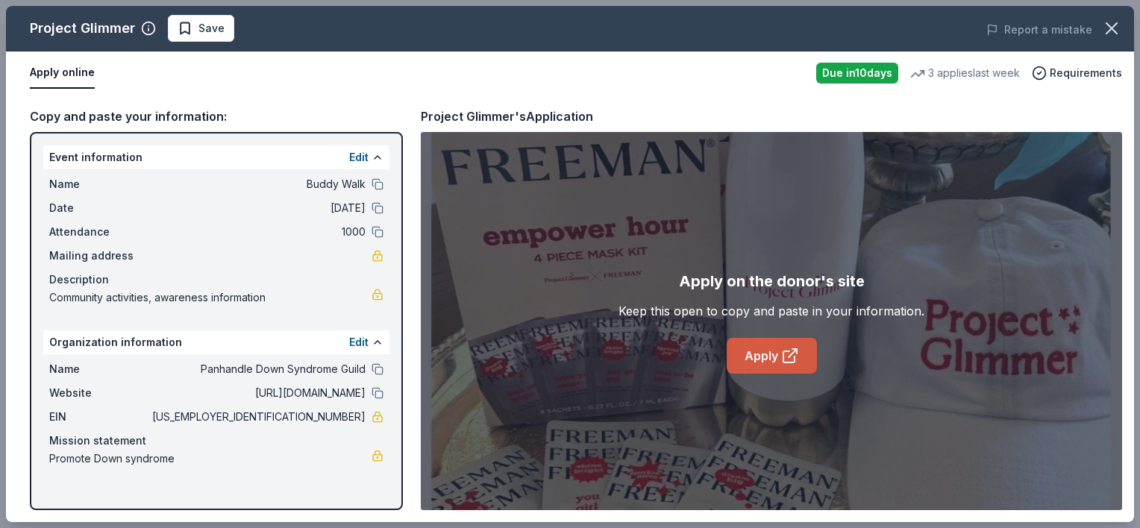
click at [783, 351] on icon at bounding box center [788, 356] width 11 height 11
click at [792, 357] on icon at bounding box center [790, 356] width 18 height 18
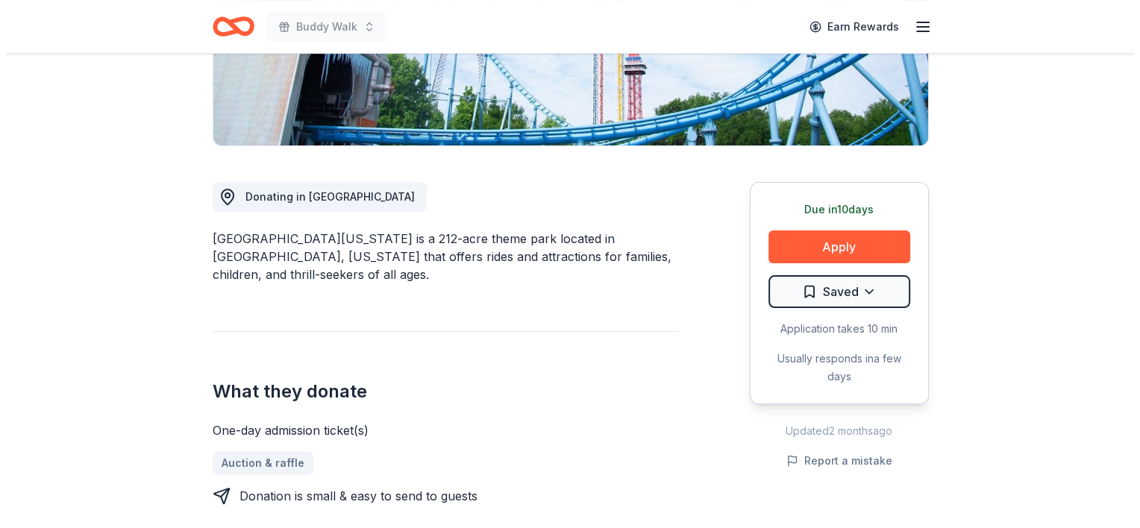
scroll to position [373, 0]
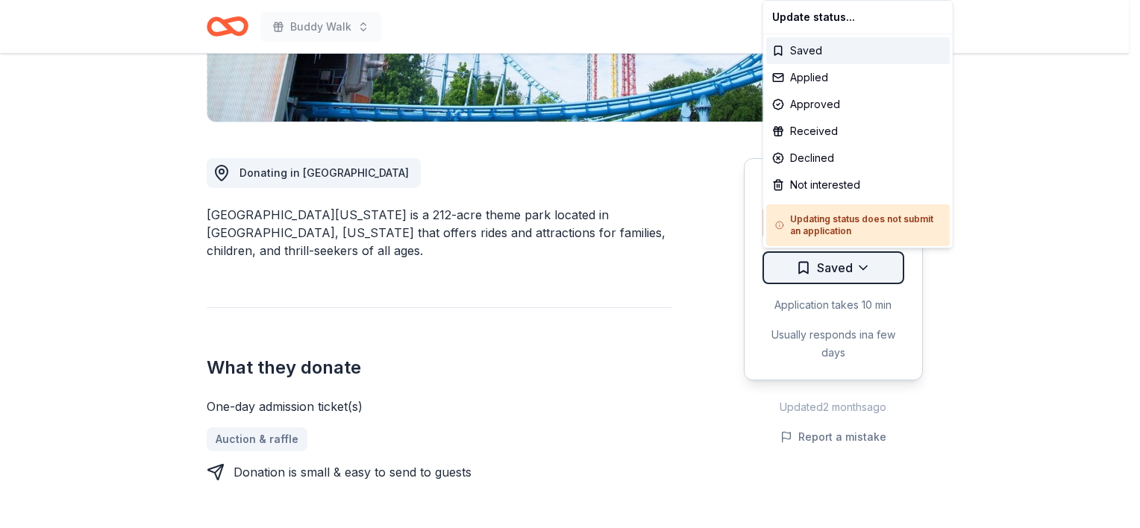
click at [818, 101] on div "Approved" at bounding box center [858, 104] width 184 height 27
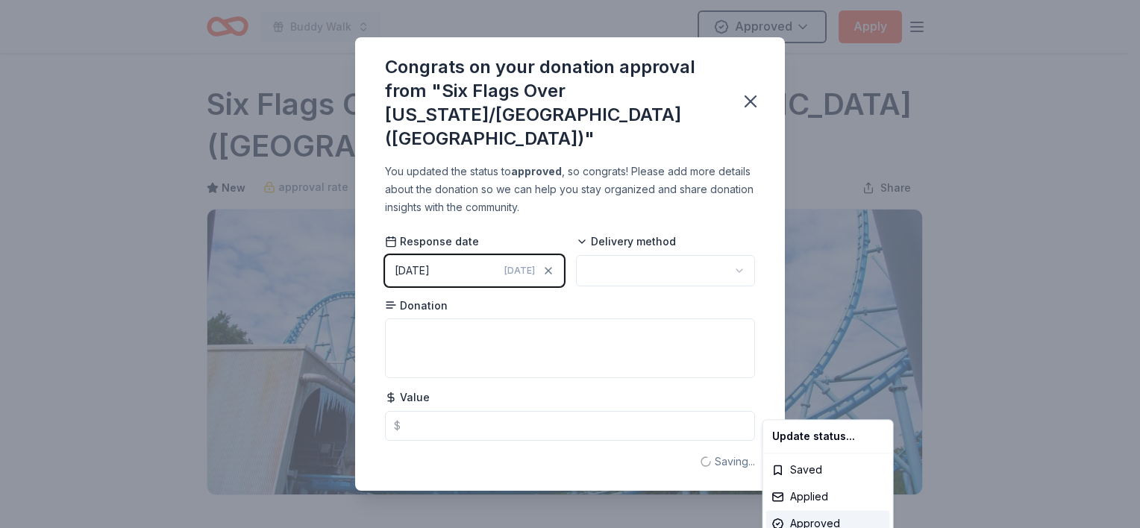
scroll to position [0, 0]
click at [819, 130] on html "Buddy Walk Approved Apply Due in 10 days Share Six Flags Over Texas/Hurricane H…" at bounding box center [570, 264] width 1140 height 528
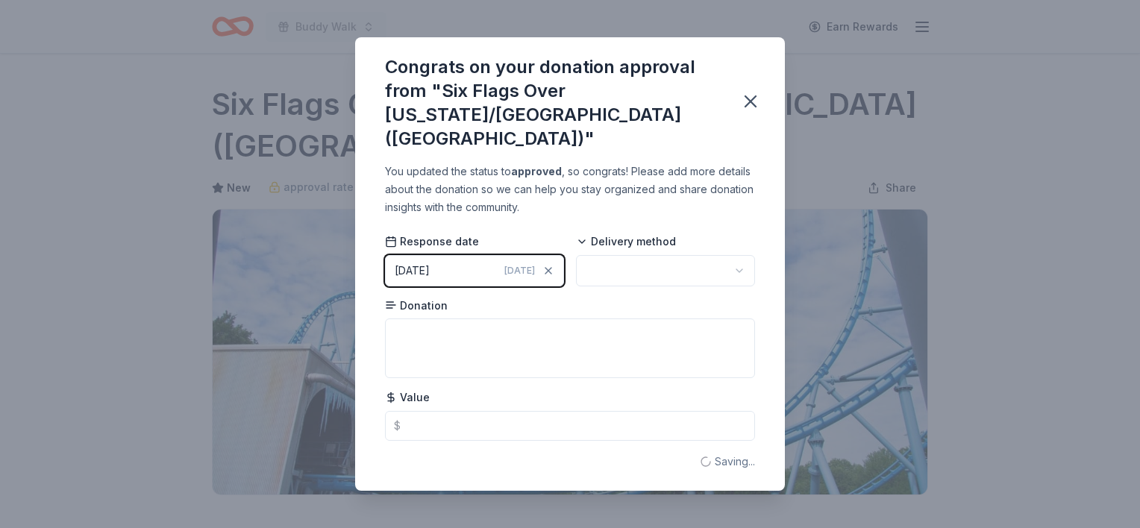
scroll to position [376, 0]
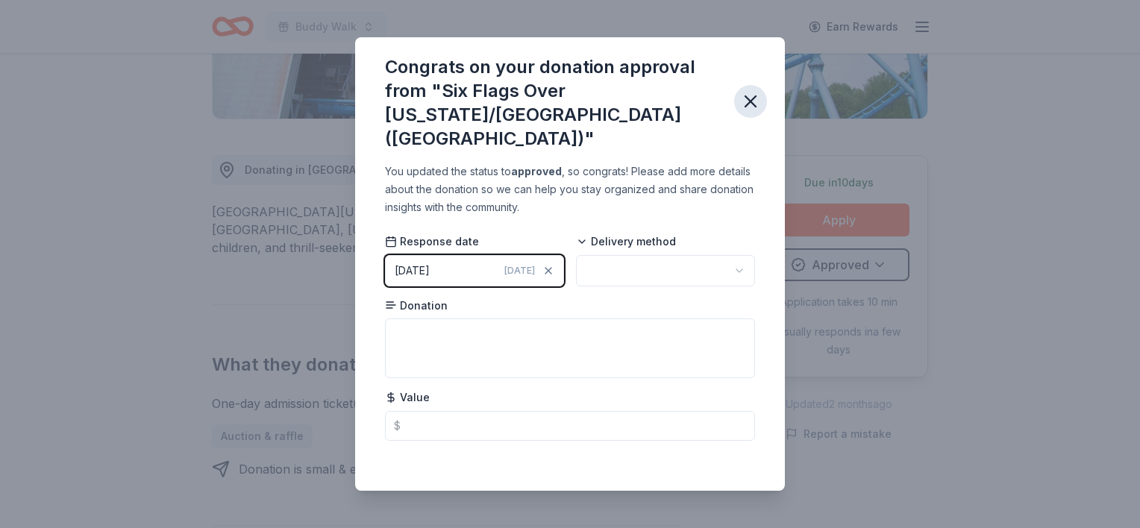
click at [757, 104] on icon "button" at bounding box center [750, 101] width 21 height 21
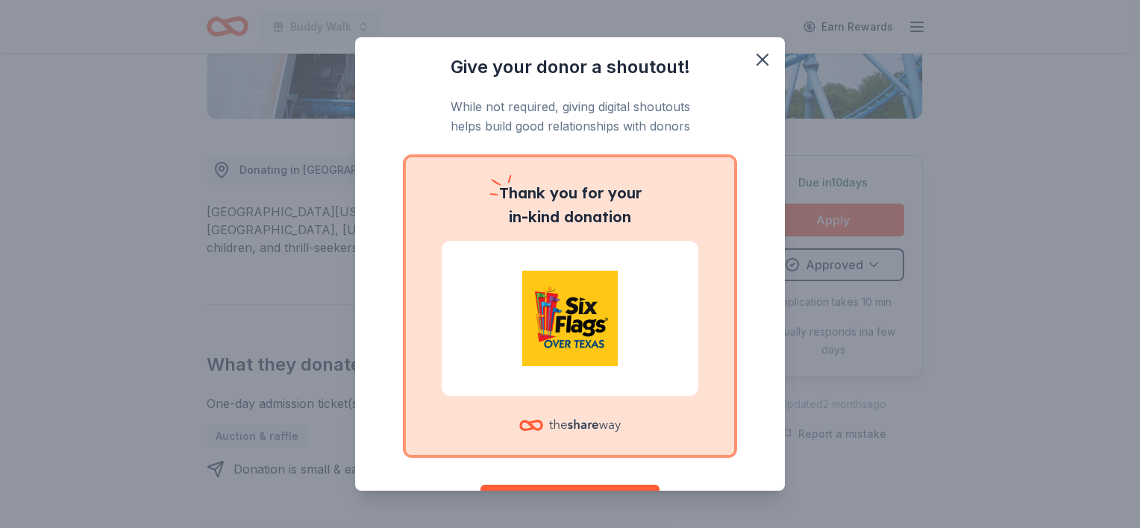
click at [867, 263] on div "Give your donor a shoutout! While not required, giving digital shoutouts helps …" at bounding box center [570, 264] width 1140 height 528
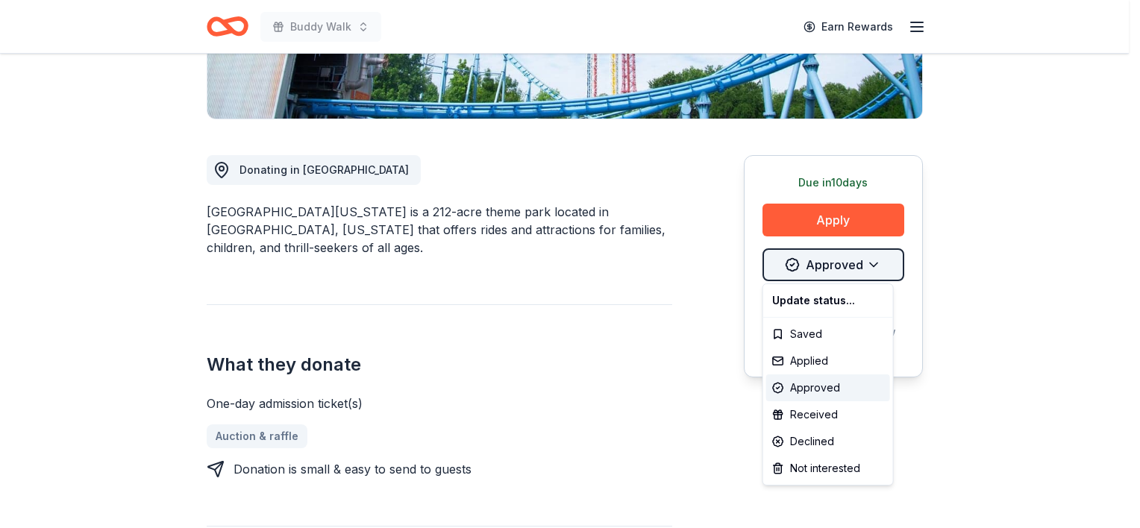
click at [816, 415] on div "Received" at bounding box center [828, 414] width 124 height 27
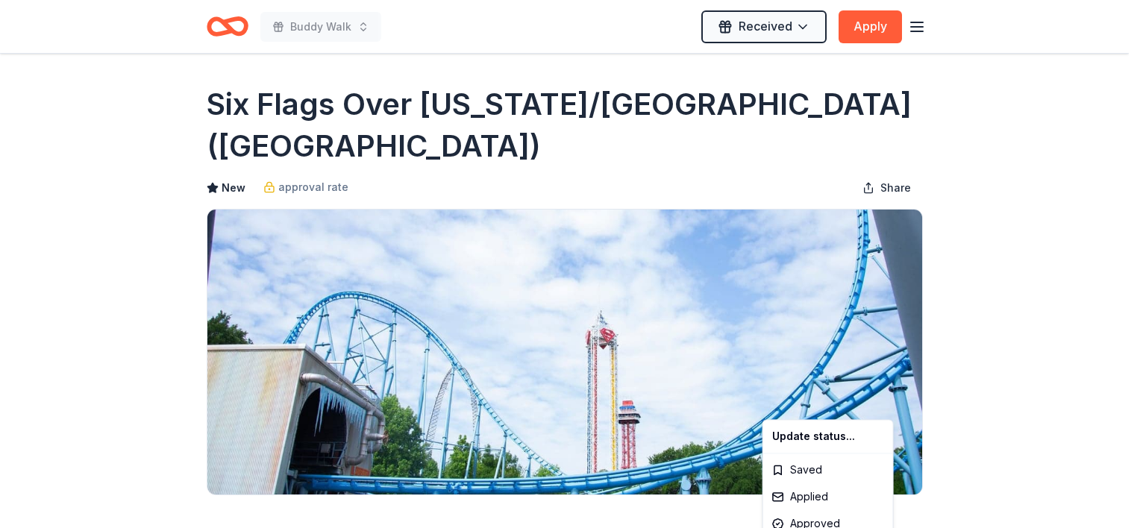
scroll to position [0, 0]
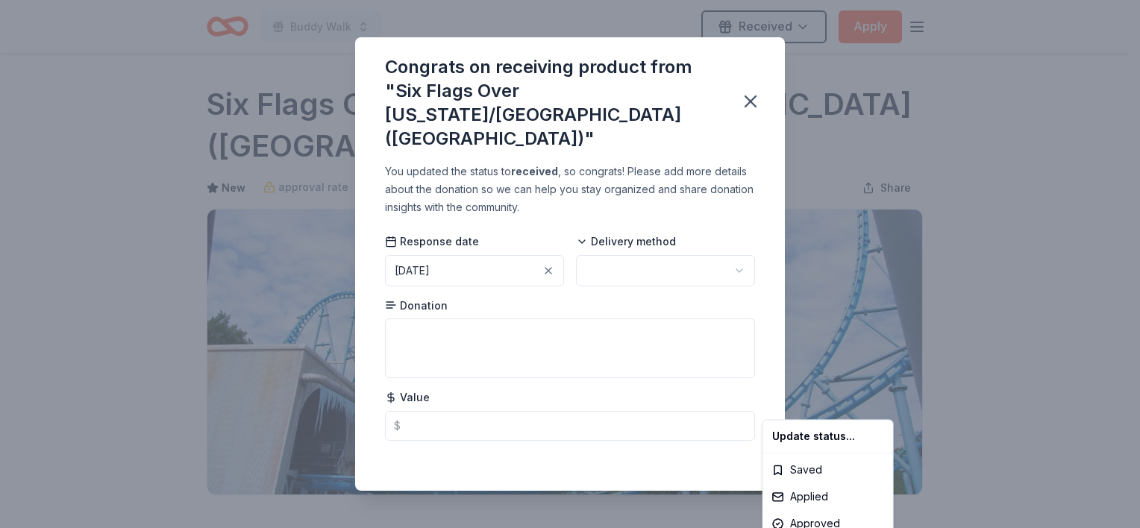
click at [741, 254] on html "Buddy Walk Received Apply Due in 10 days Share Six Flags Over Texas/Hurricane H…" at bounding box center [570, 264] width 1140 height 528
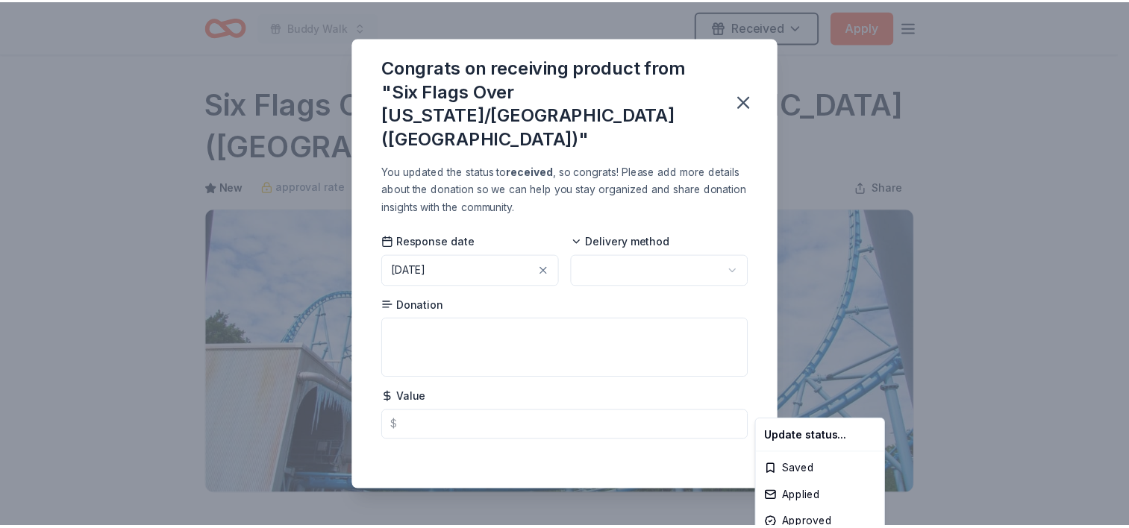
scroll to position [376, 0]
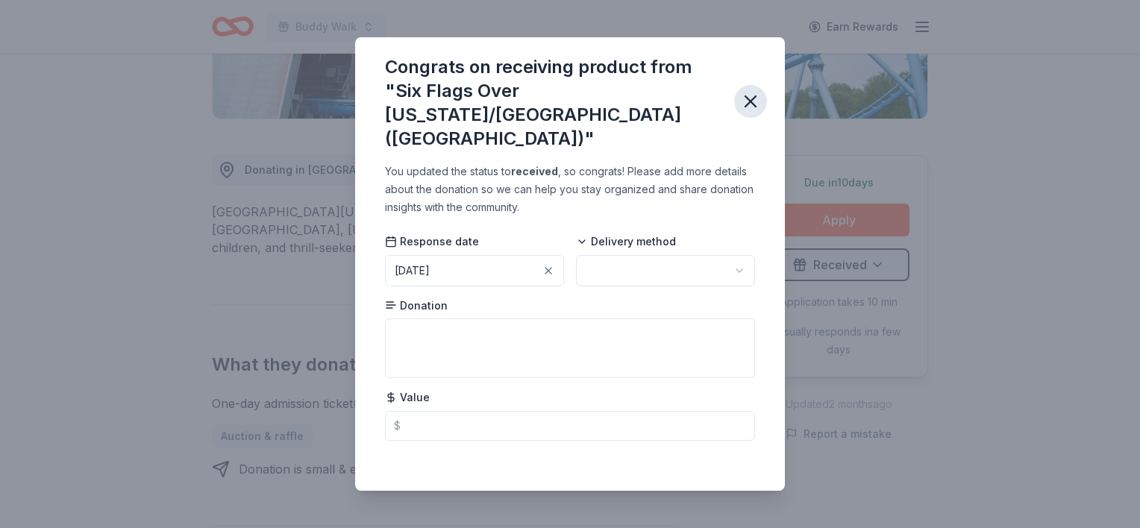
click at [751, 96] on icon "button" at bounding box center [750, 101] width 21 height 21
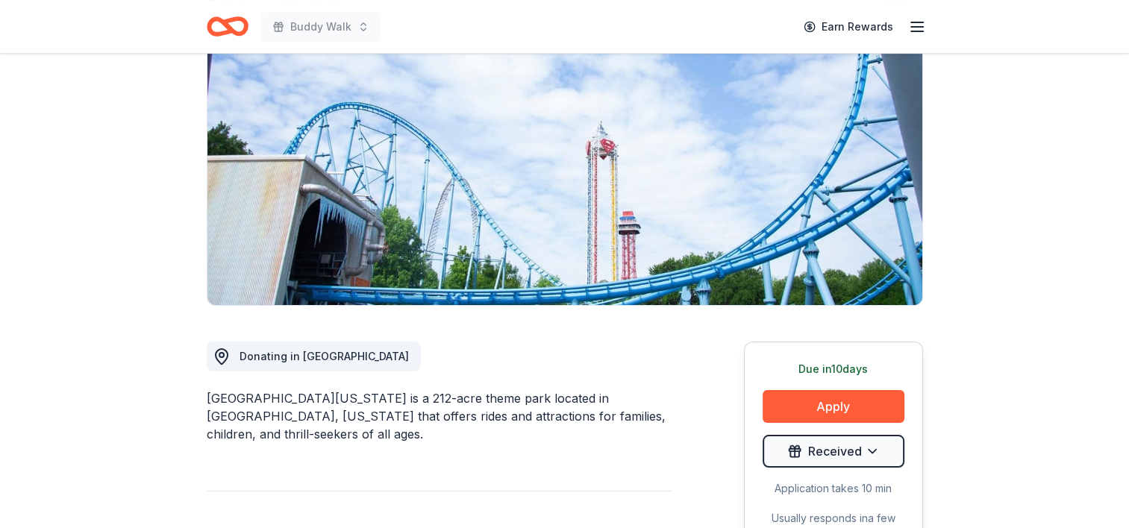
scroll to position [152, 0]
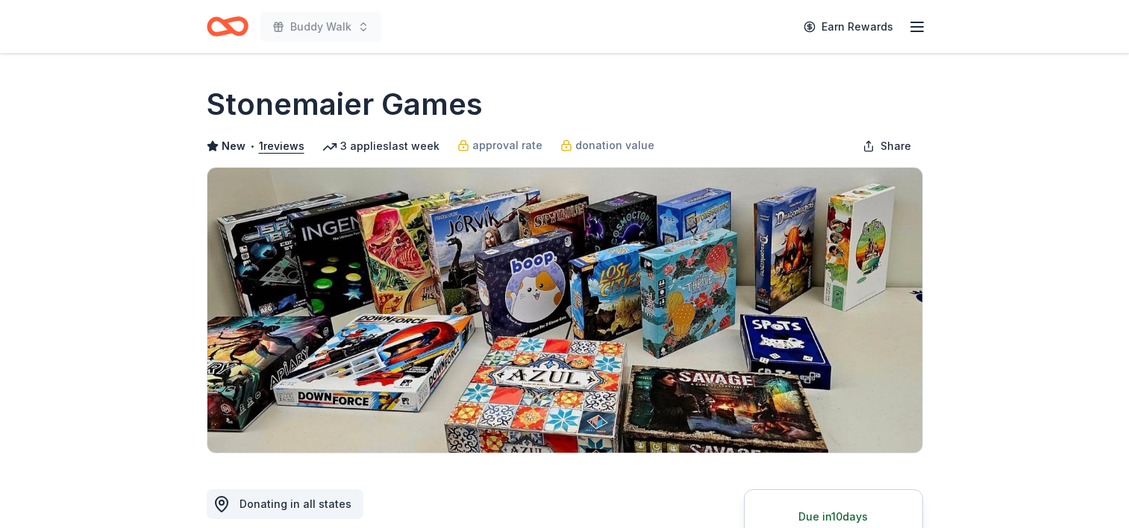
scroll to position [298, 0]
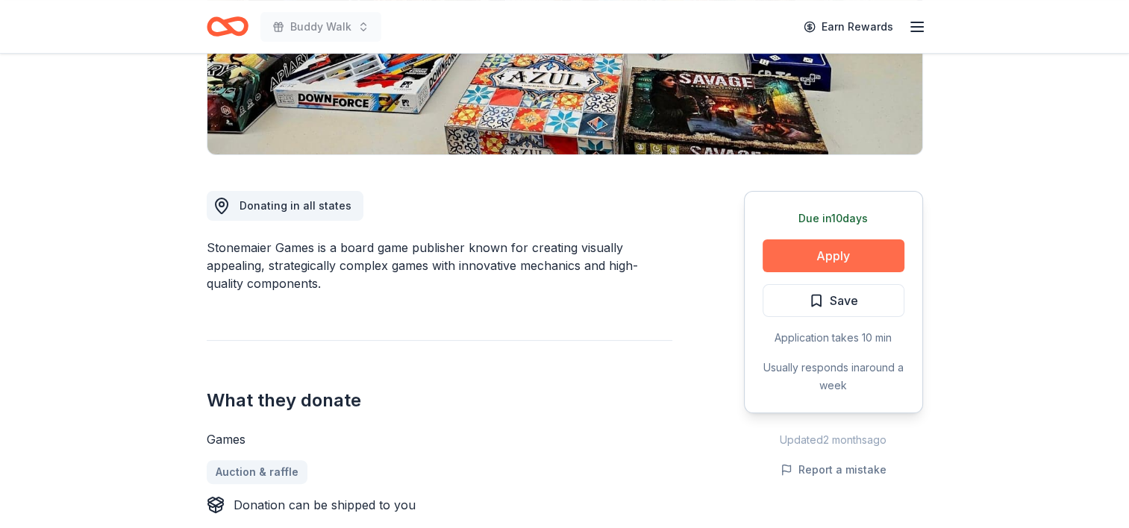
click at [827, 254] on button "Apply" at bounding box center [834, 256] width 142 height 33
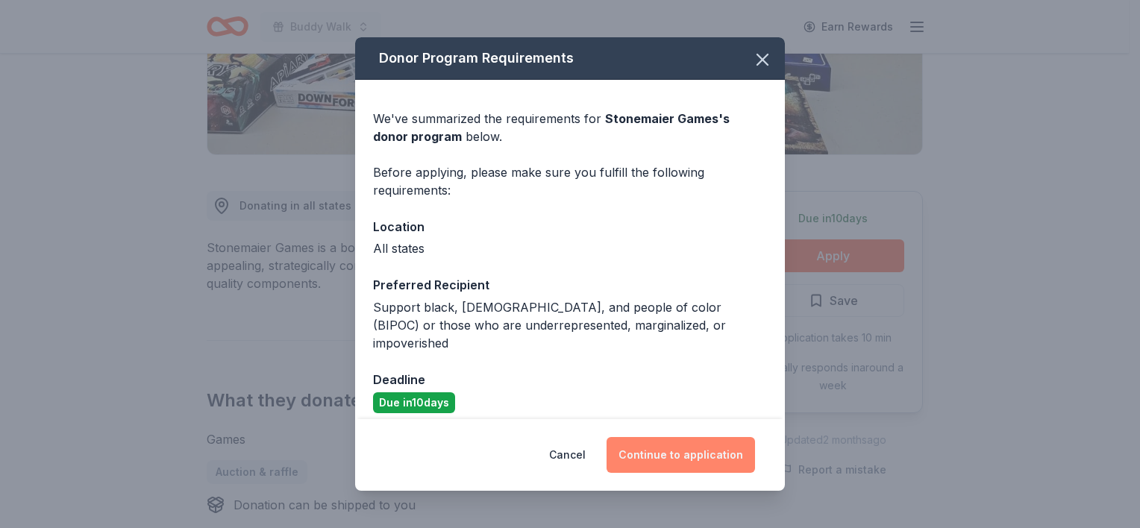
click at [695, 453] on button "Continue to application" at bounding box center [681, 455] width 148 height 36
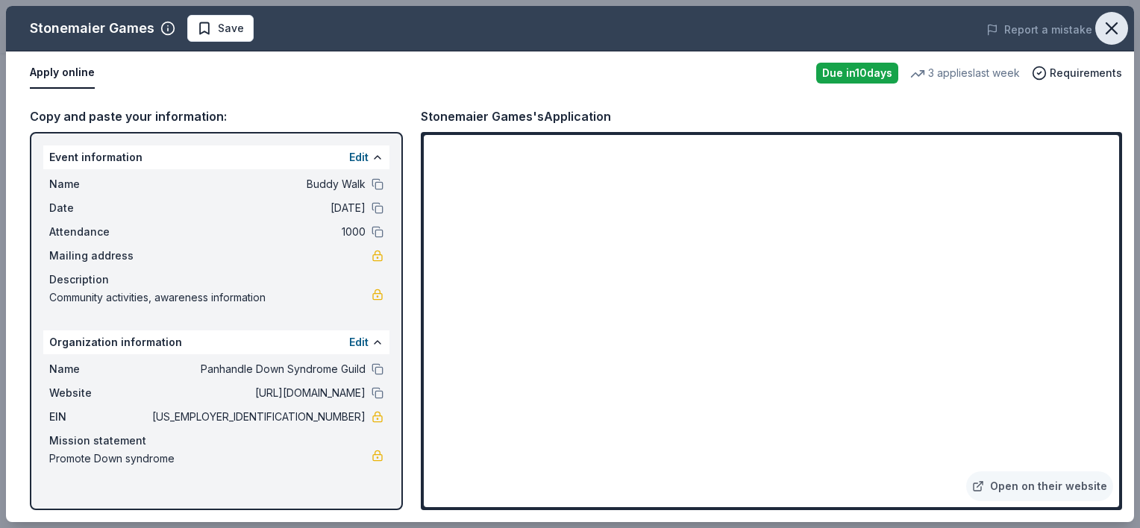
click at [1109, 23] on icon "button" at bounding box center [1111, 28] width 21 height 21
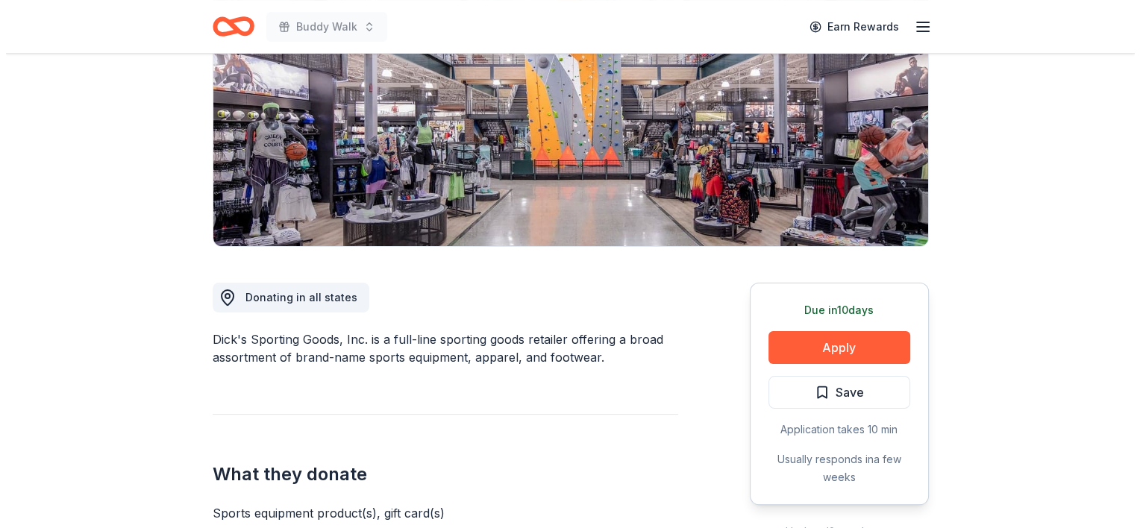
scroll to position [298, 0]
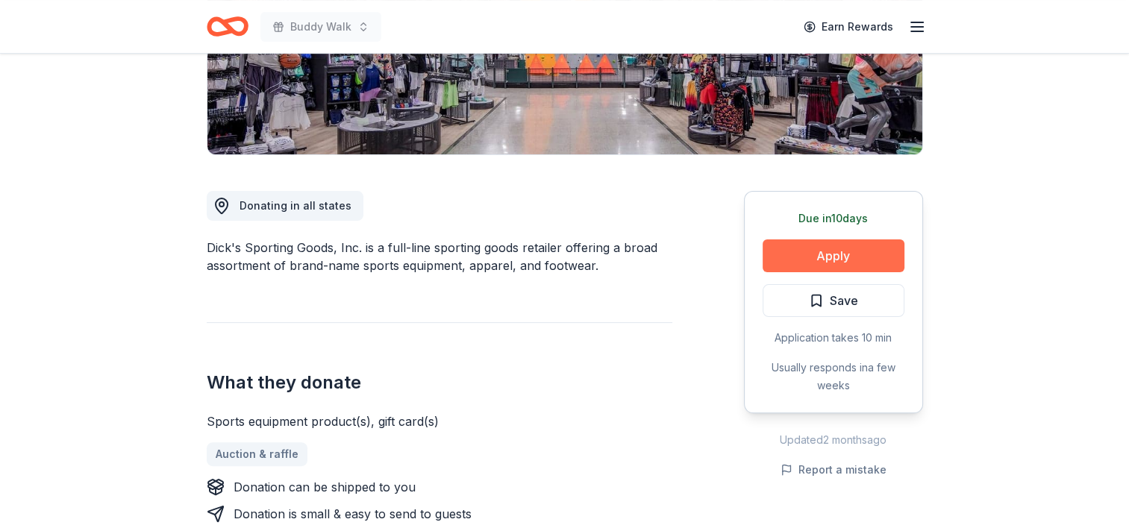
click at [847, 263] on button "Apply" at bounding box center [834, 256] width 142 height 33
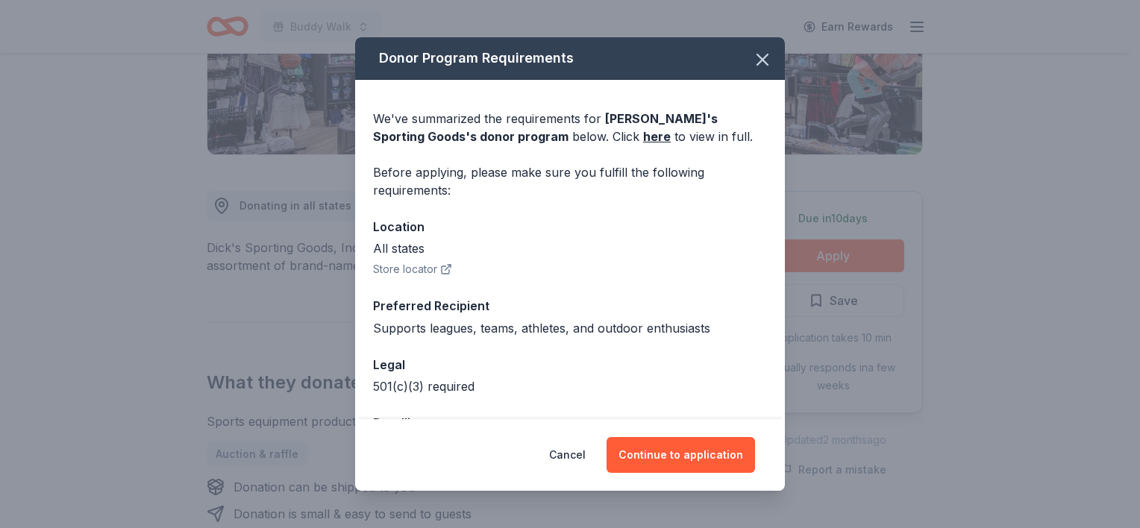
scroll to position [54, 0]
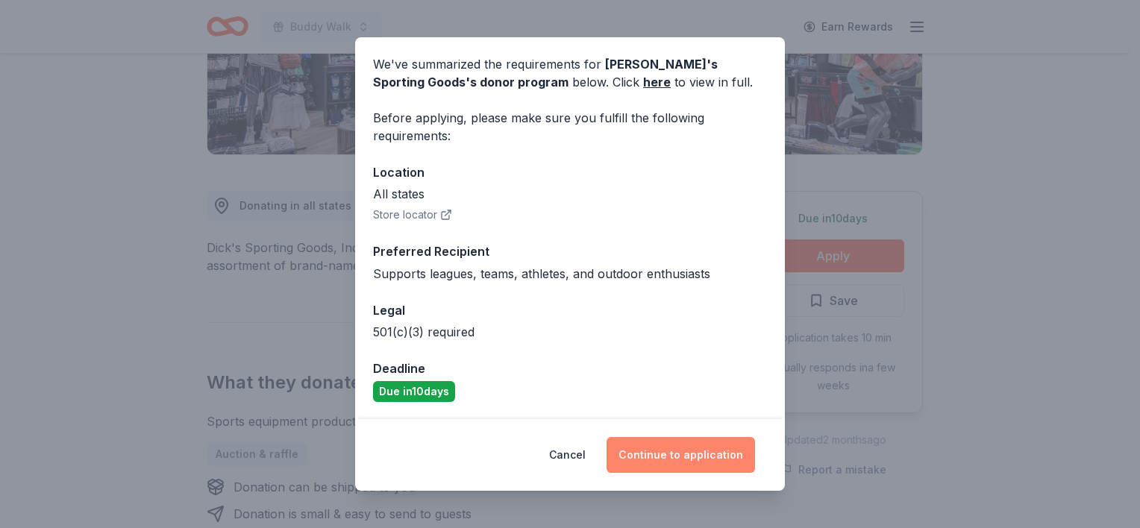
click at [704, 454] on button "Continue to application" at bounding box center [681, 455] width 148 height 36
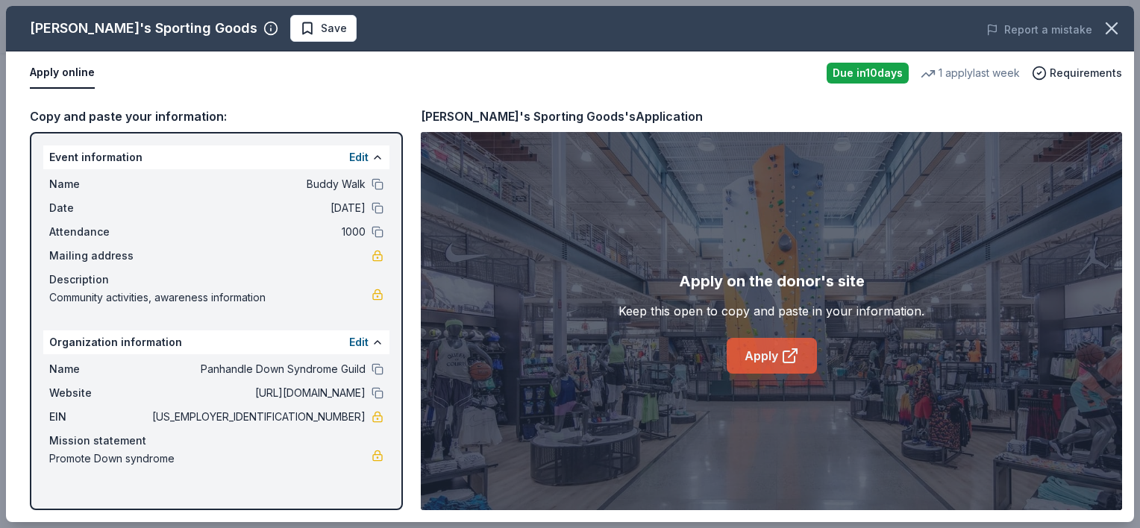
click at [792, 351] on icon at bounding box center [790, 356] width 18 height 18
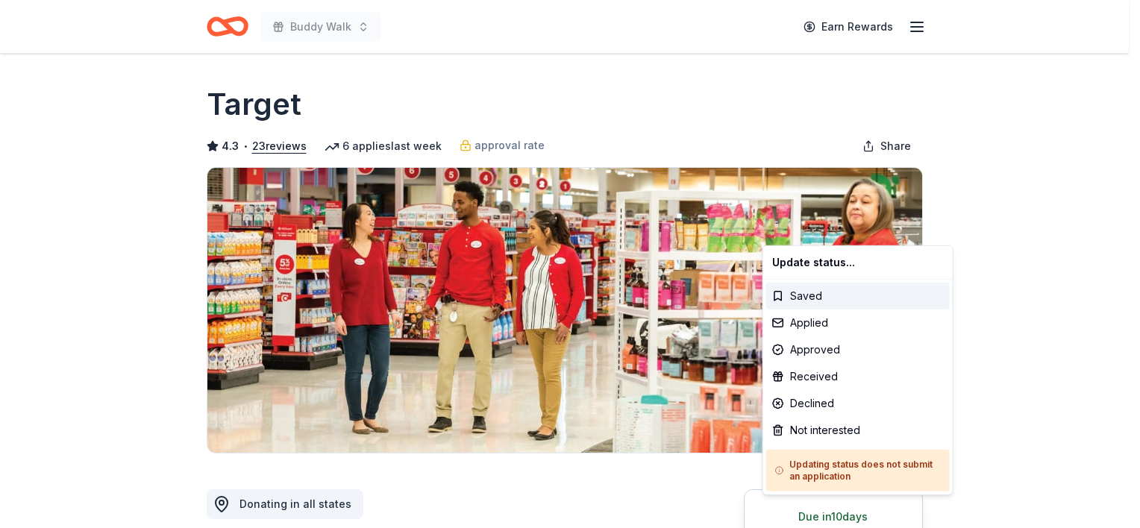
scroll to position [373, 0]
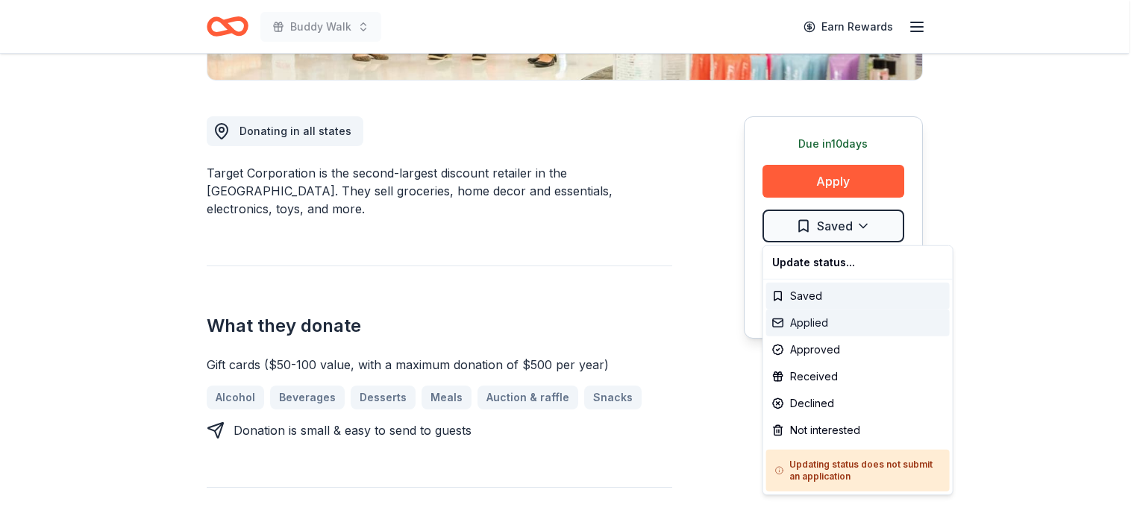
click at [810, 321] on div "Applied" at bounding box center [858, 323] width 184 height 27
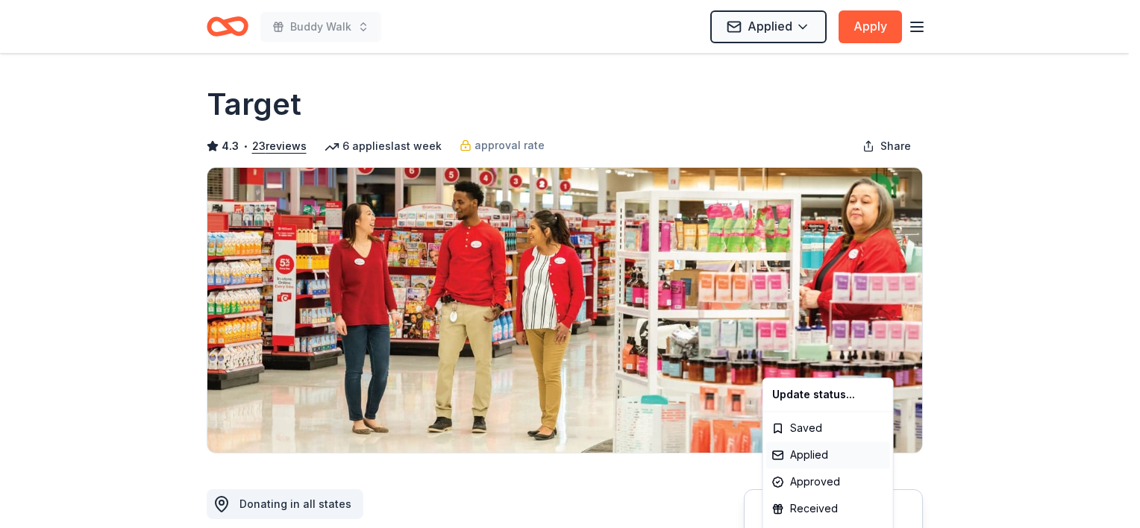
scroll to position [0, 0]
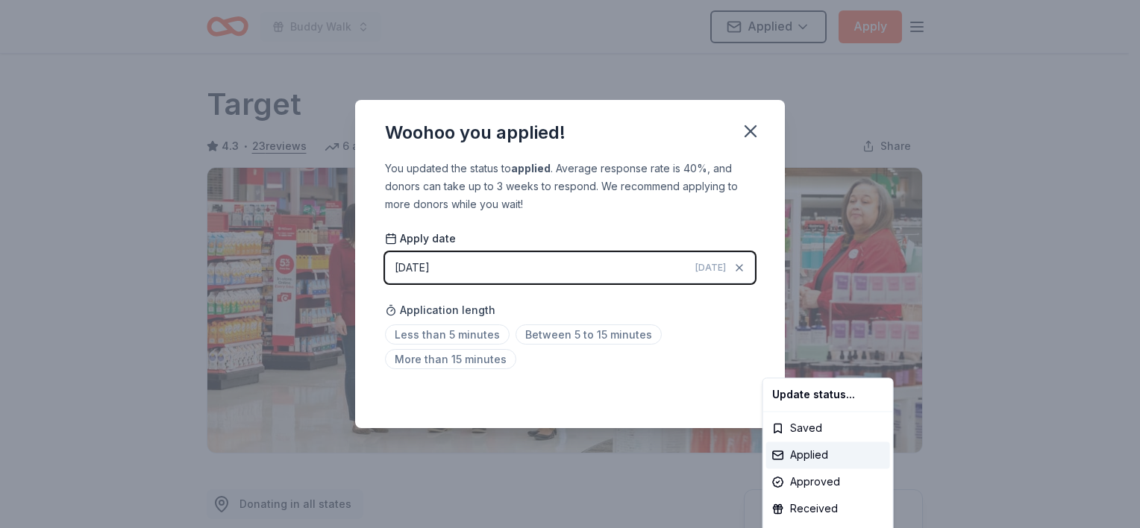
click at [711, 269] on html "Buddy Walk Applied Apply Due in 10 days Share Target 4.3 • 23 reviews 6 applies…" at bounding box center [570, 264] width 1140 height 528
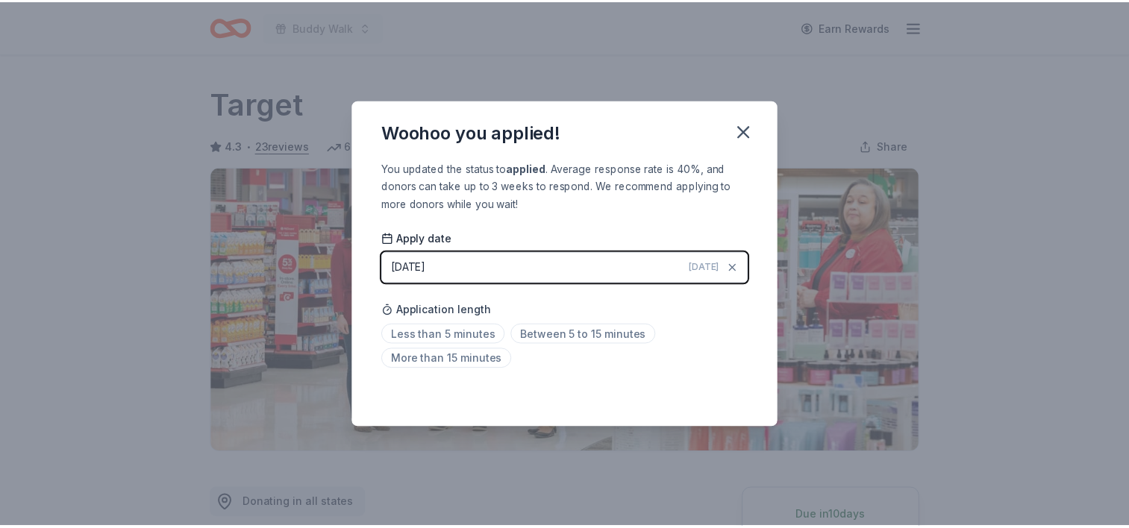
scroll to position [334, 0]
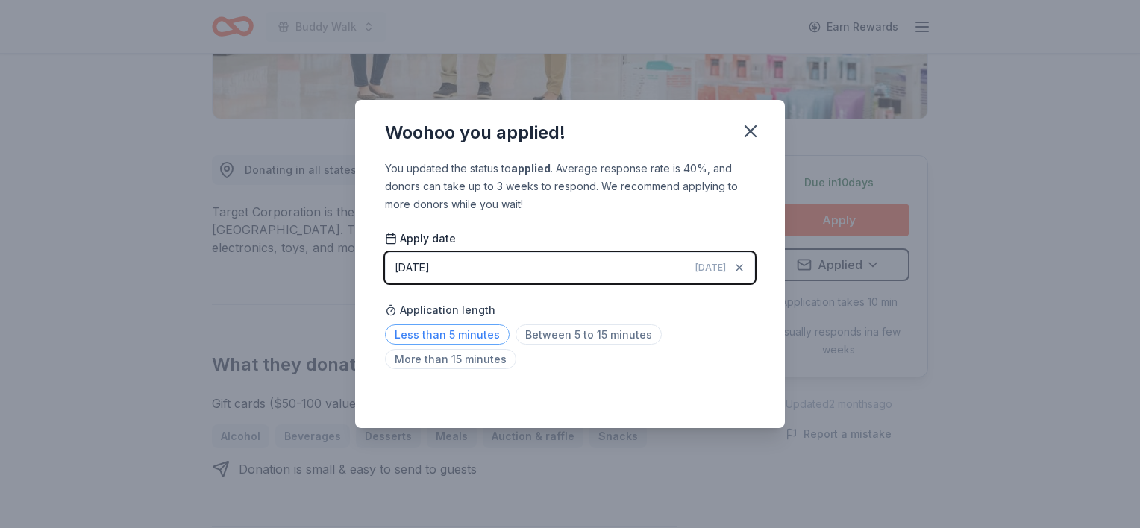
click at [427, 336] on span "Less than 5 minutes" at bounding box center [447, 335] width 125 height 20
click at [754, 134] on icon "button" at bounding box center [750, 131] width 10 height 10
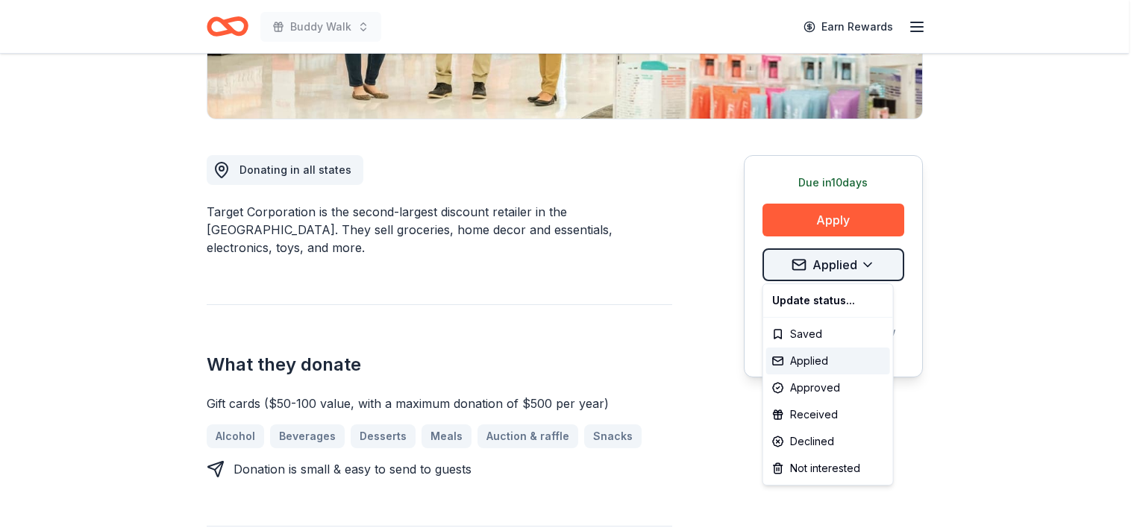
click at [804, 355] on div "Applied" at bounding box center [828, 361] width 124 height 27
